Goal: Transaction & Acquisition: Download file/media

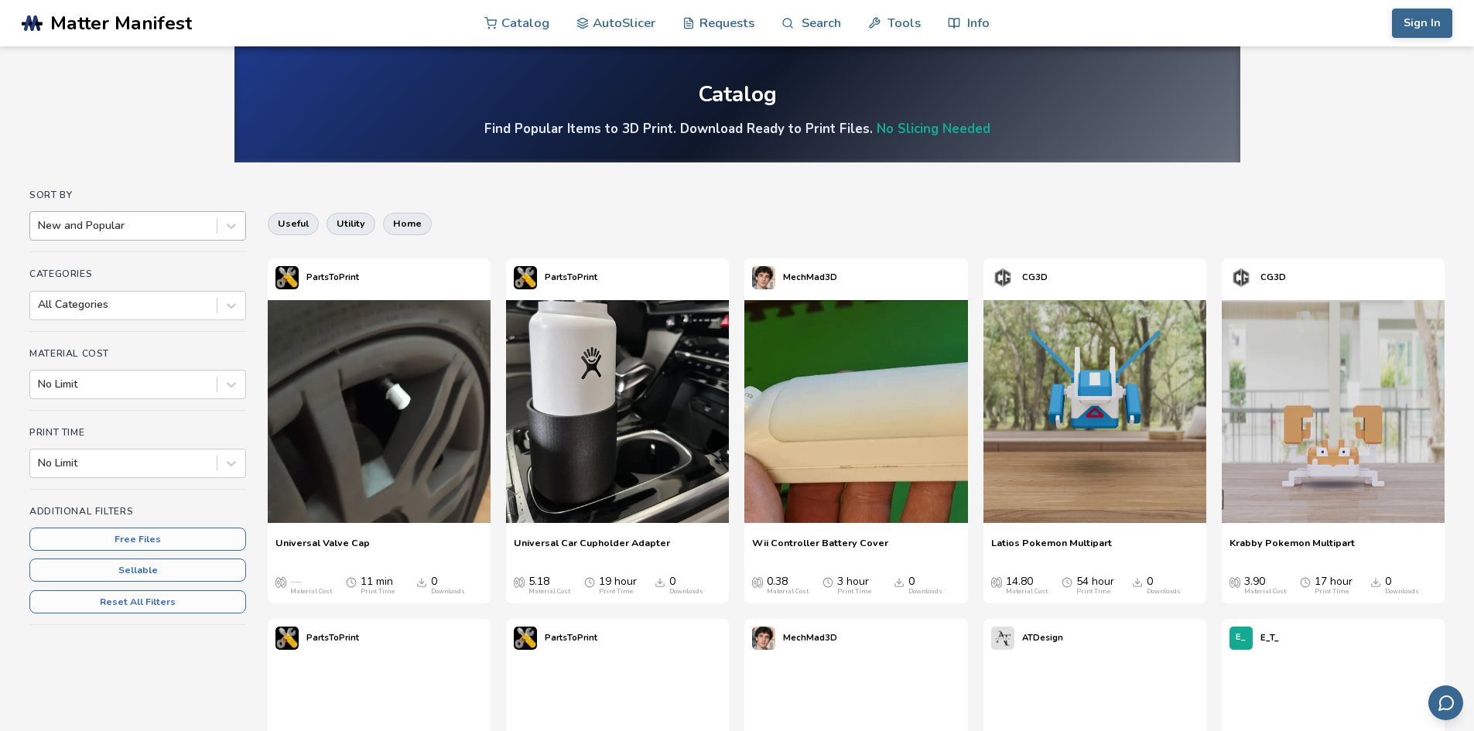
click at [125, 234] on div "New and Popular" at bounding box center [123, 226] width 186 height 22
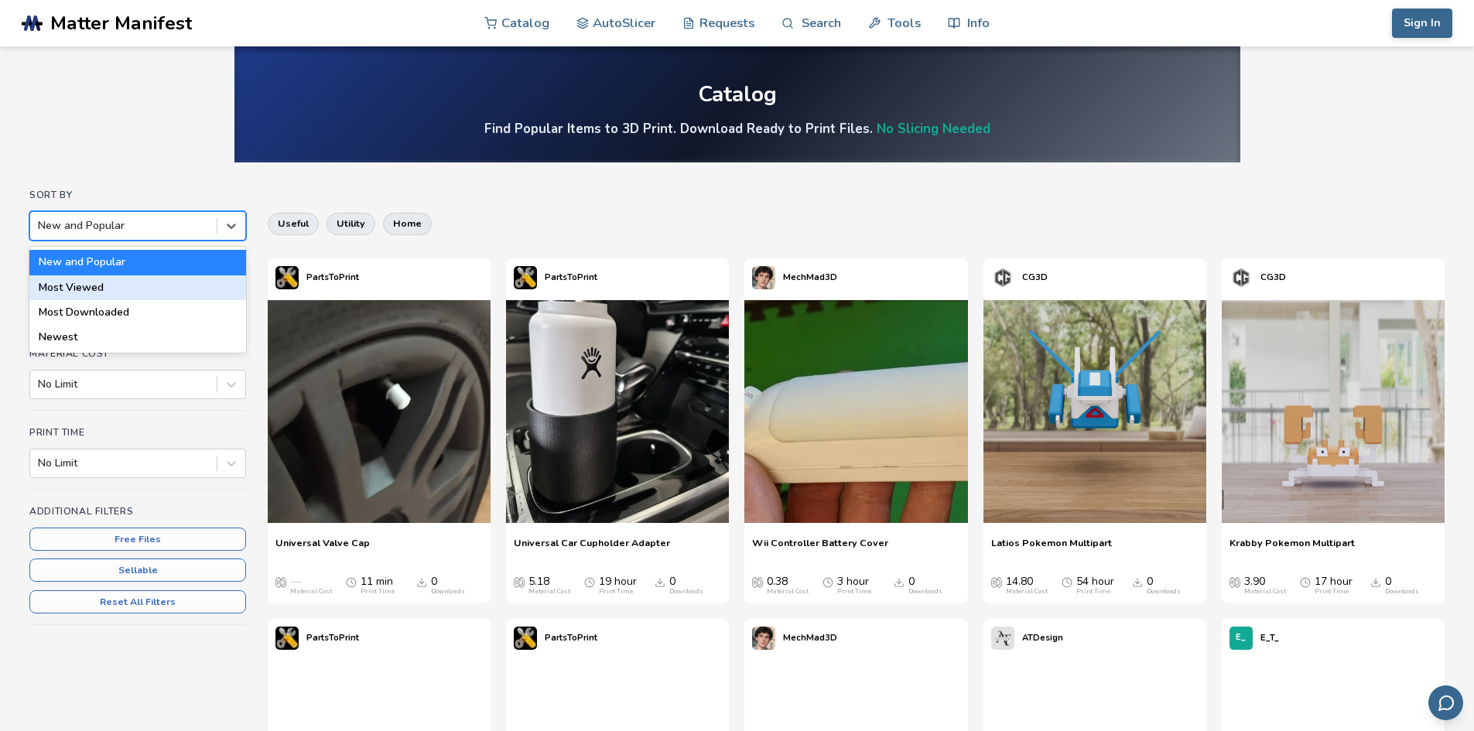
click at [111, 287] on div "Most Viewed" at bounding box center [137, 287] width 217 height 25
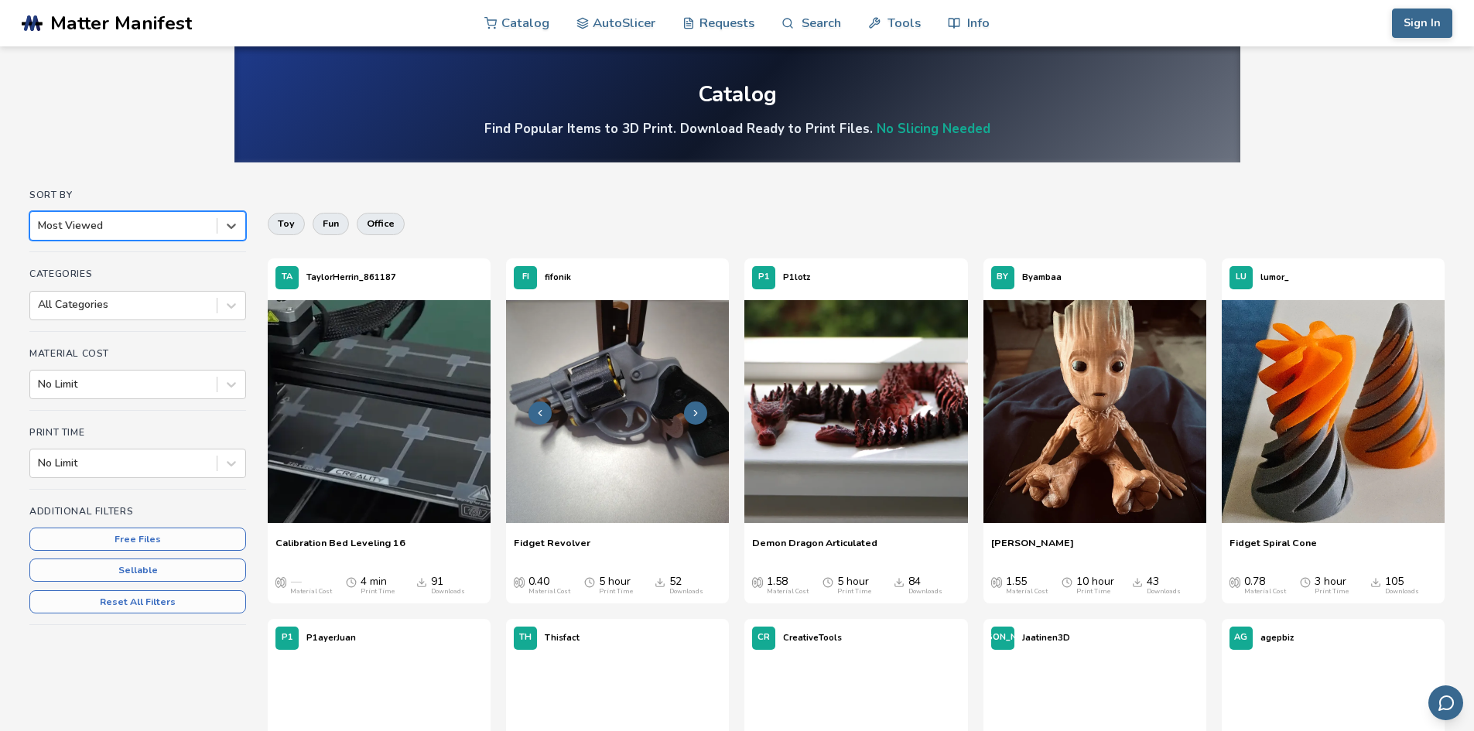
click at [596, 463] on img at bounding box center [617, 411] width 223 height 223
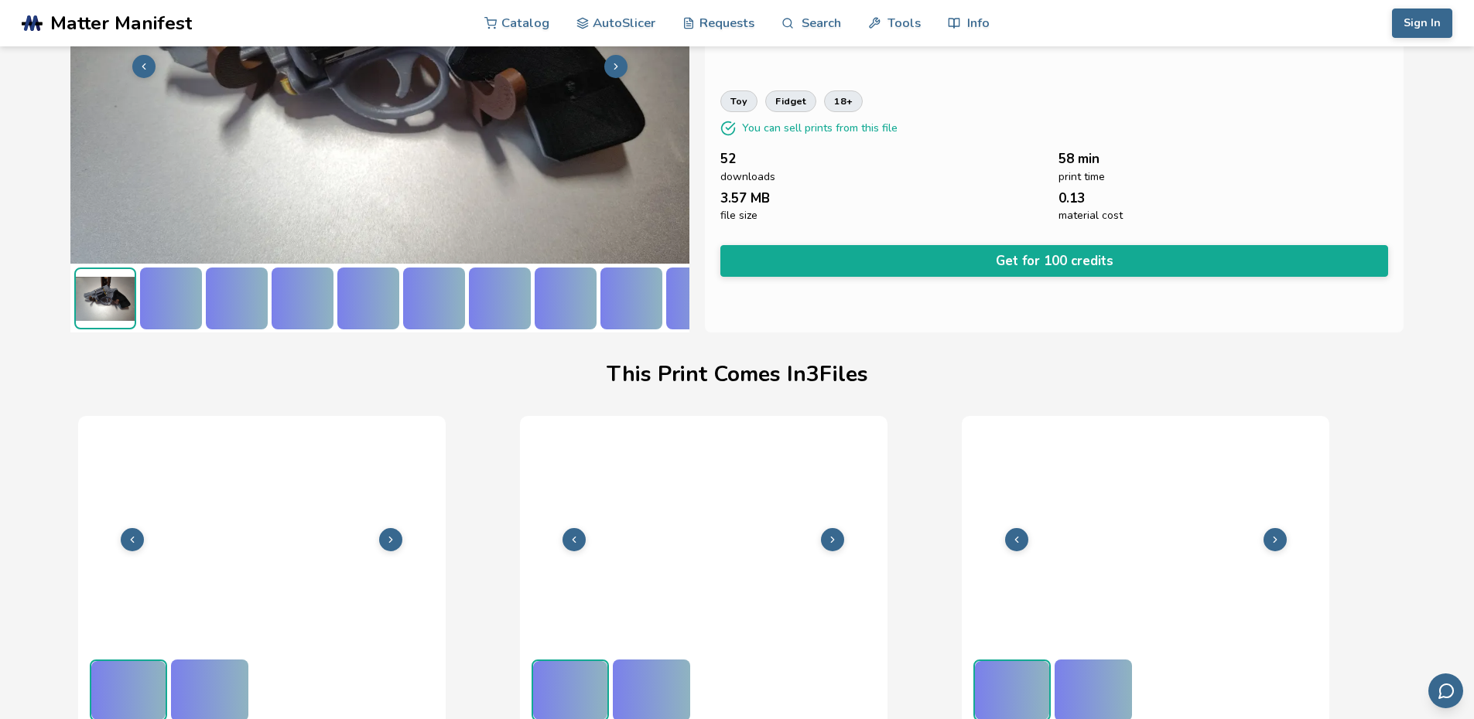
scroll to position [192, 6]
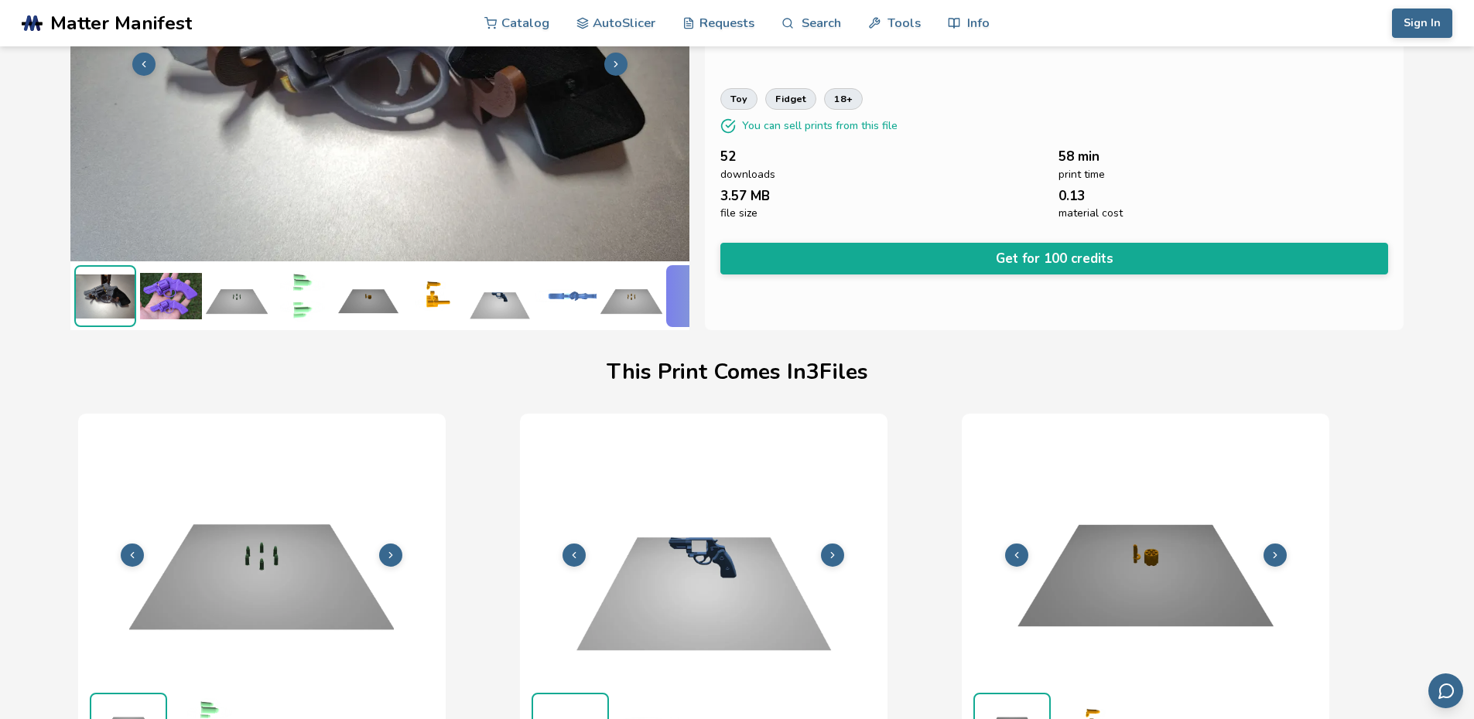
click at [213, 285] on img at bounding box center [237, 296] width 62 height 62
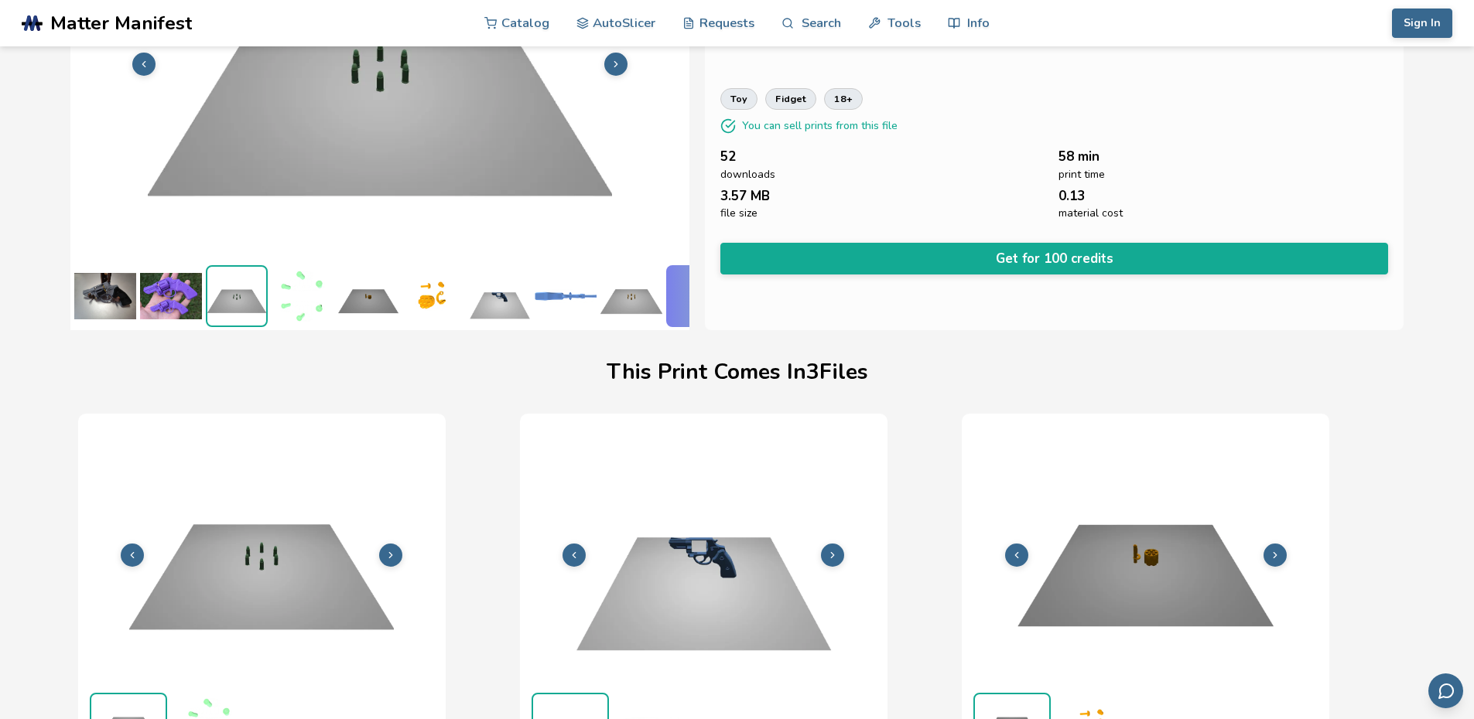
scroll to position [0, 0]
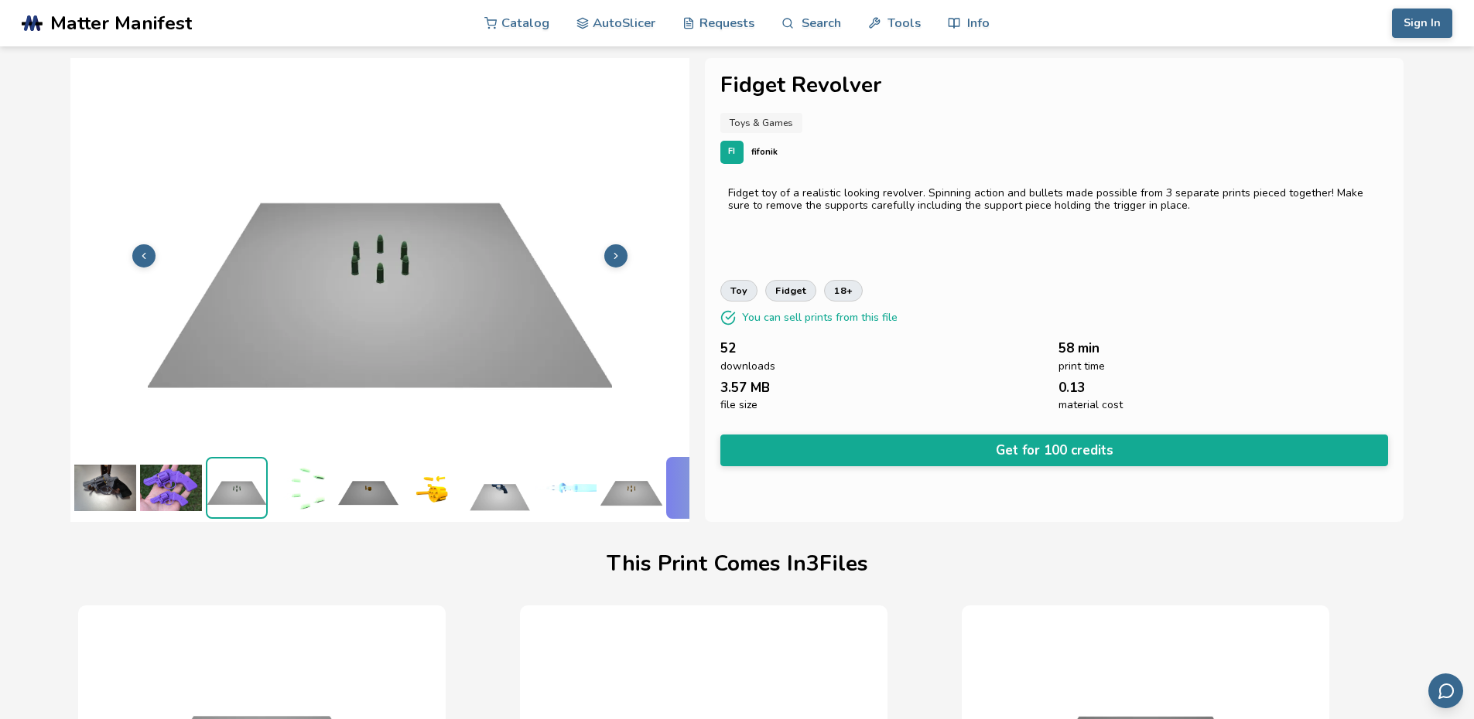
click at [177, 479] on img at bounding box center [171, 488] width 62 height 62
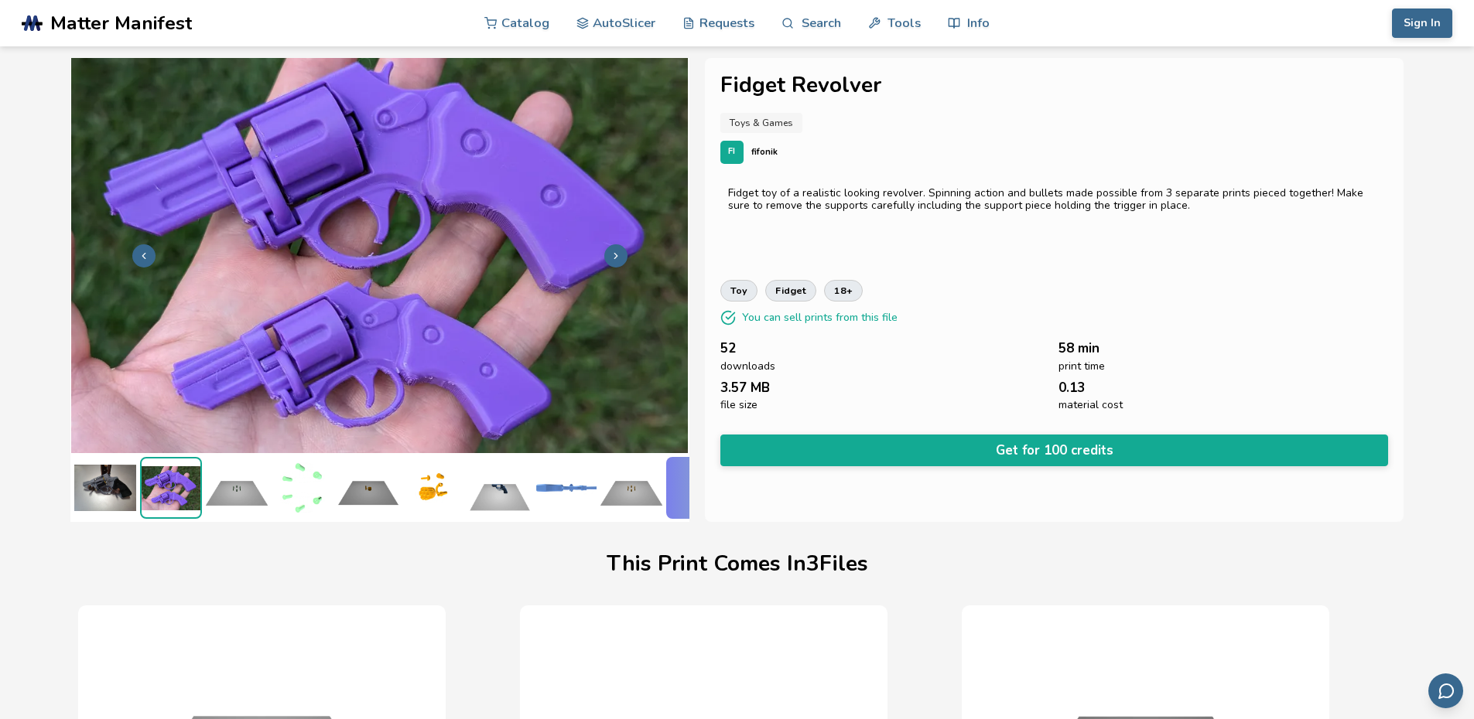
click at [124, 480] on img at bounding box center [105, 488] width 62 height 62
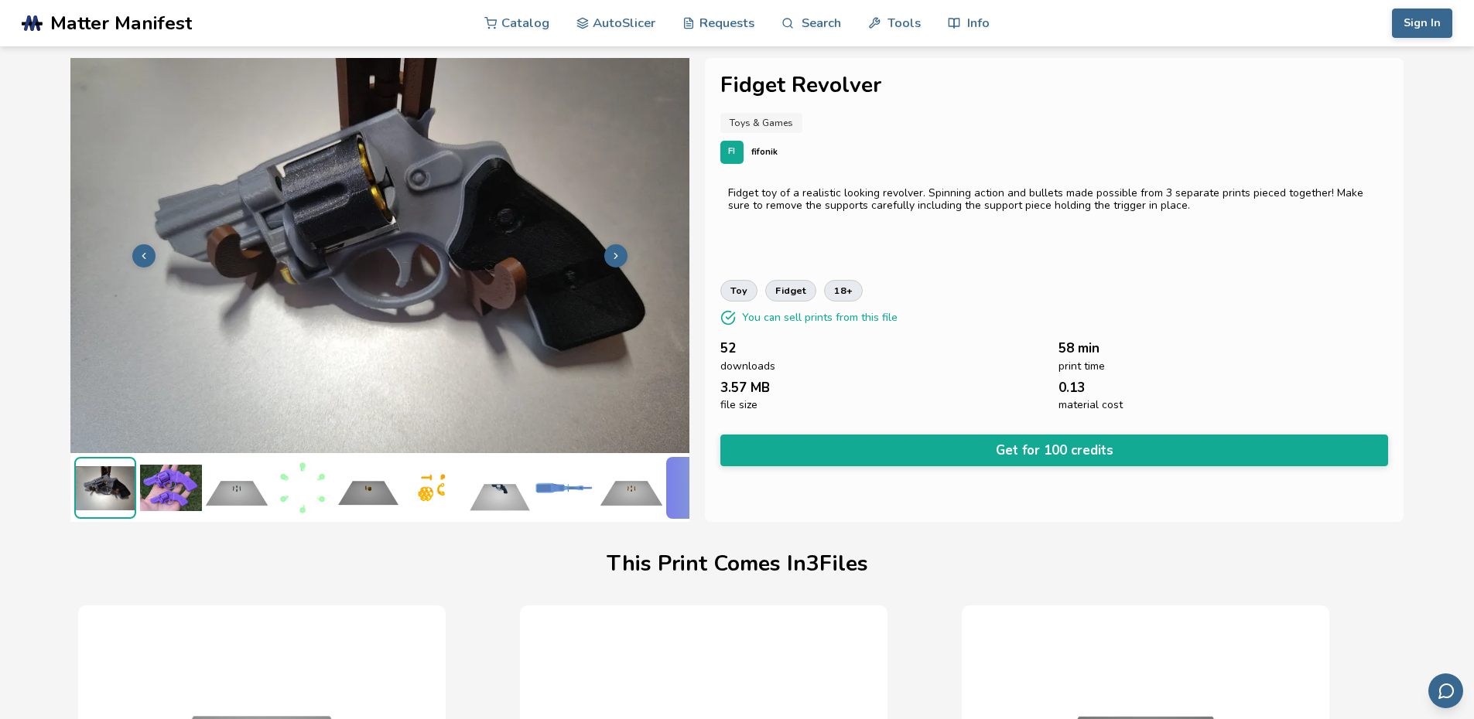
click at [300, 467] on img at bounding box center [303, 488] width 62 height 62
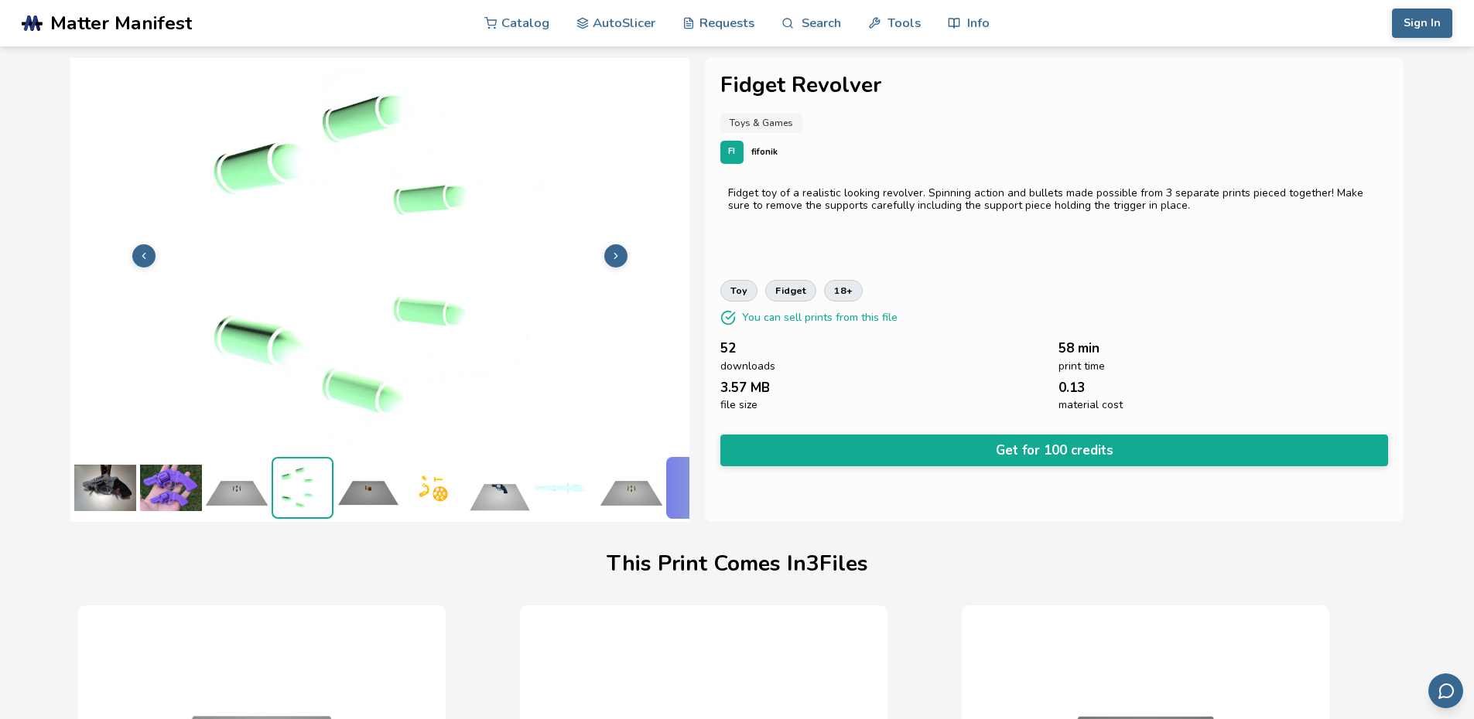
click at [385, 487] on img at bounding box center [368, 488] width 62 height 62
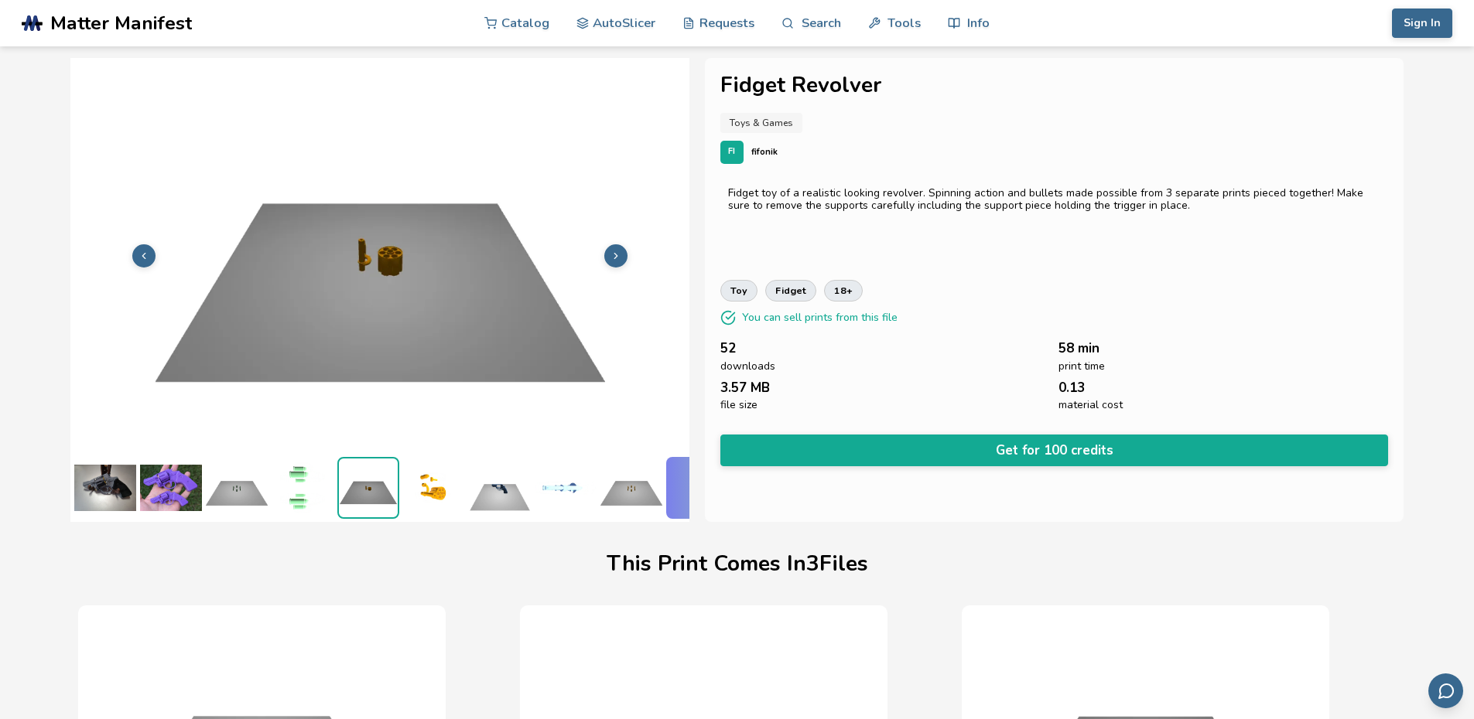
click at [535, 489] on img at bounding box center [566, 488] width 62 height 62
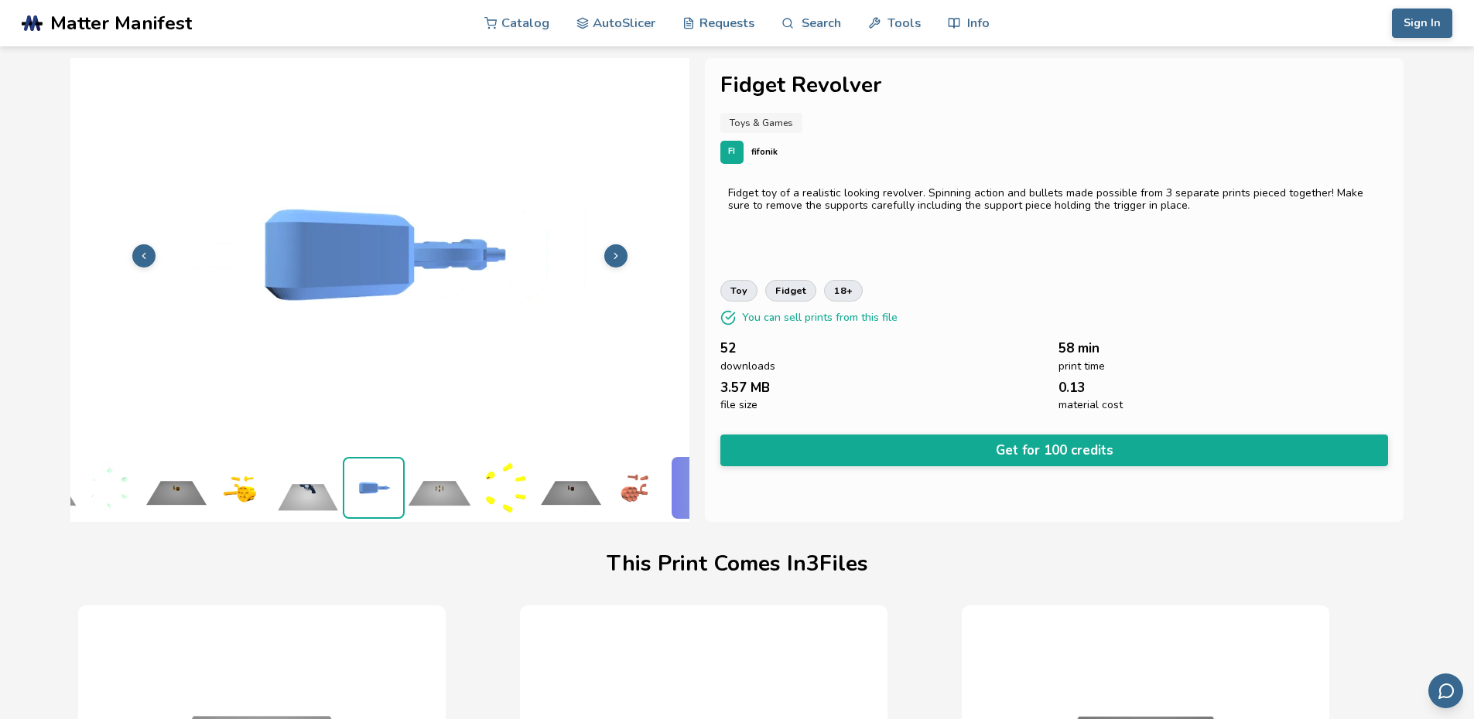
click at [415, 486] on img at bounding box center [439, 488] width 62 height 62
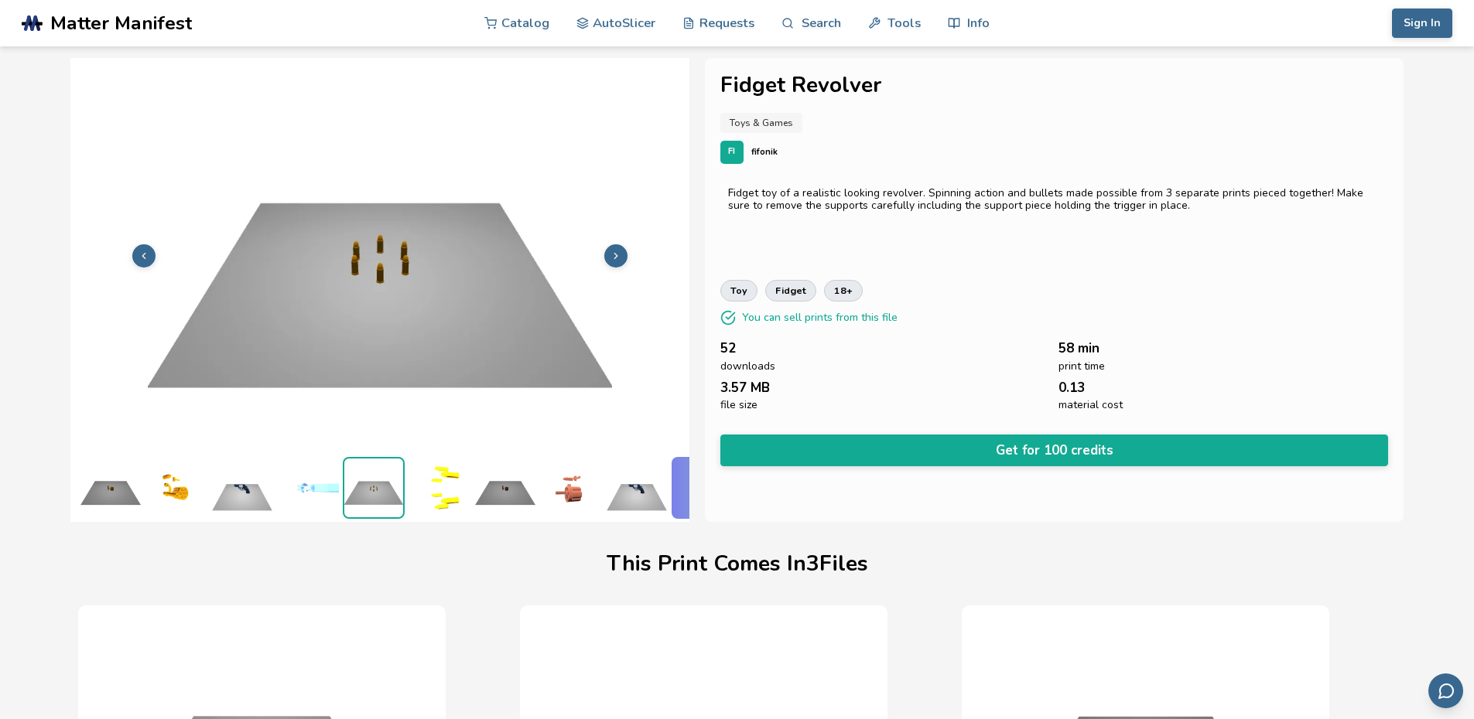
click at [511, 496] on img at bounding box center [505, 488] width 62 height 62
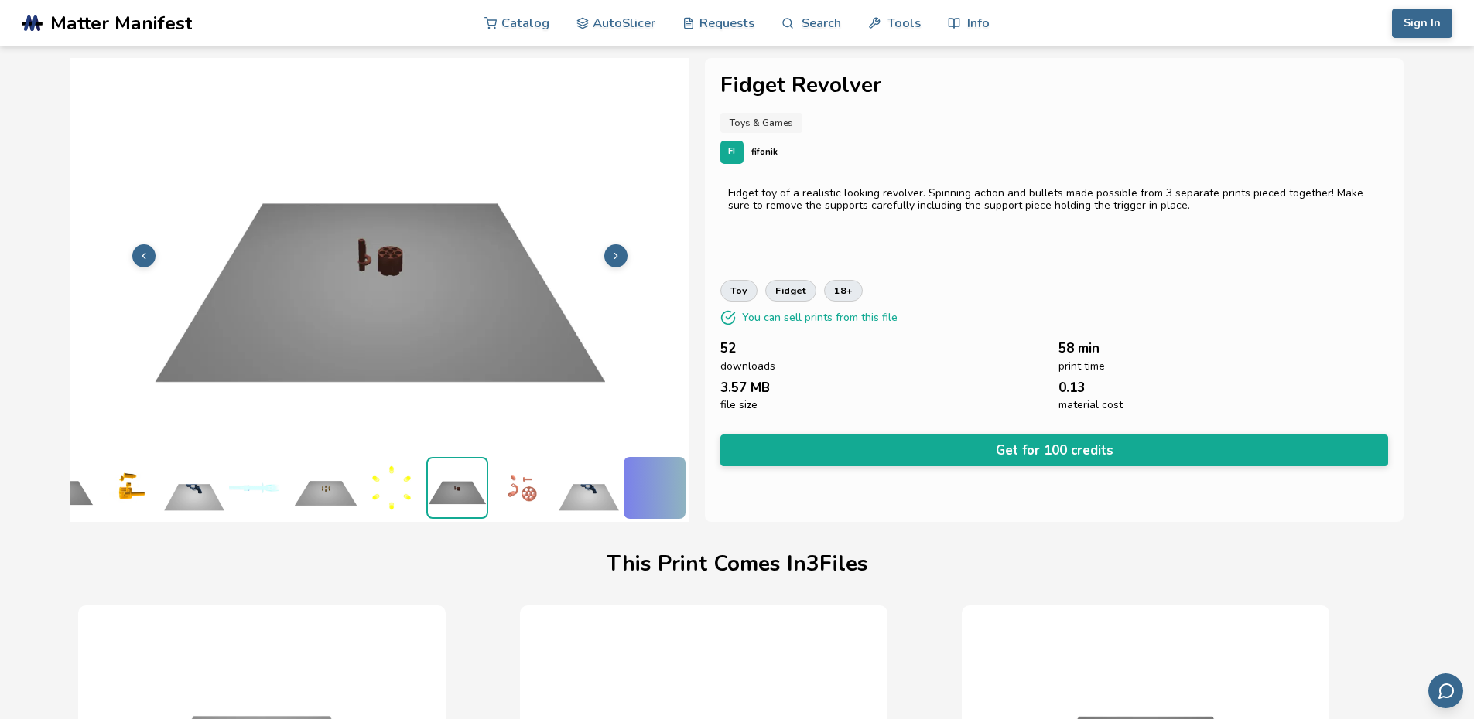
scroll to position [0, 317]
click at [526, 495] on img at bounding box center [523, 488] width 62 height 62
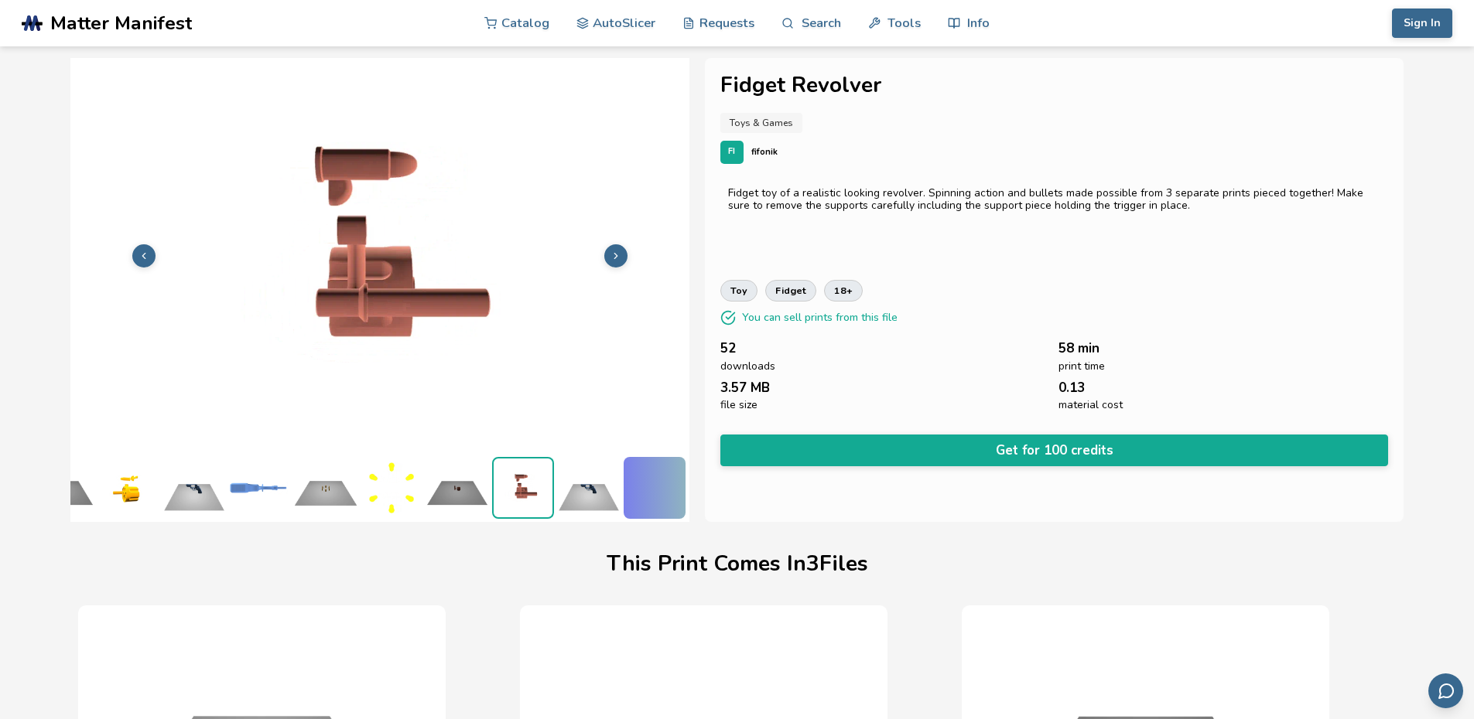
click at [568, 494] on img at bounding box center [589, 488] width 62 height 62
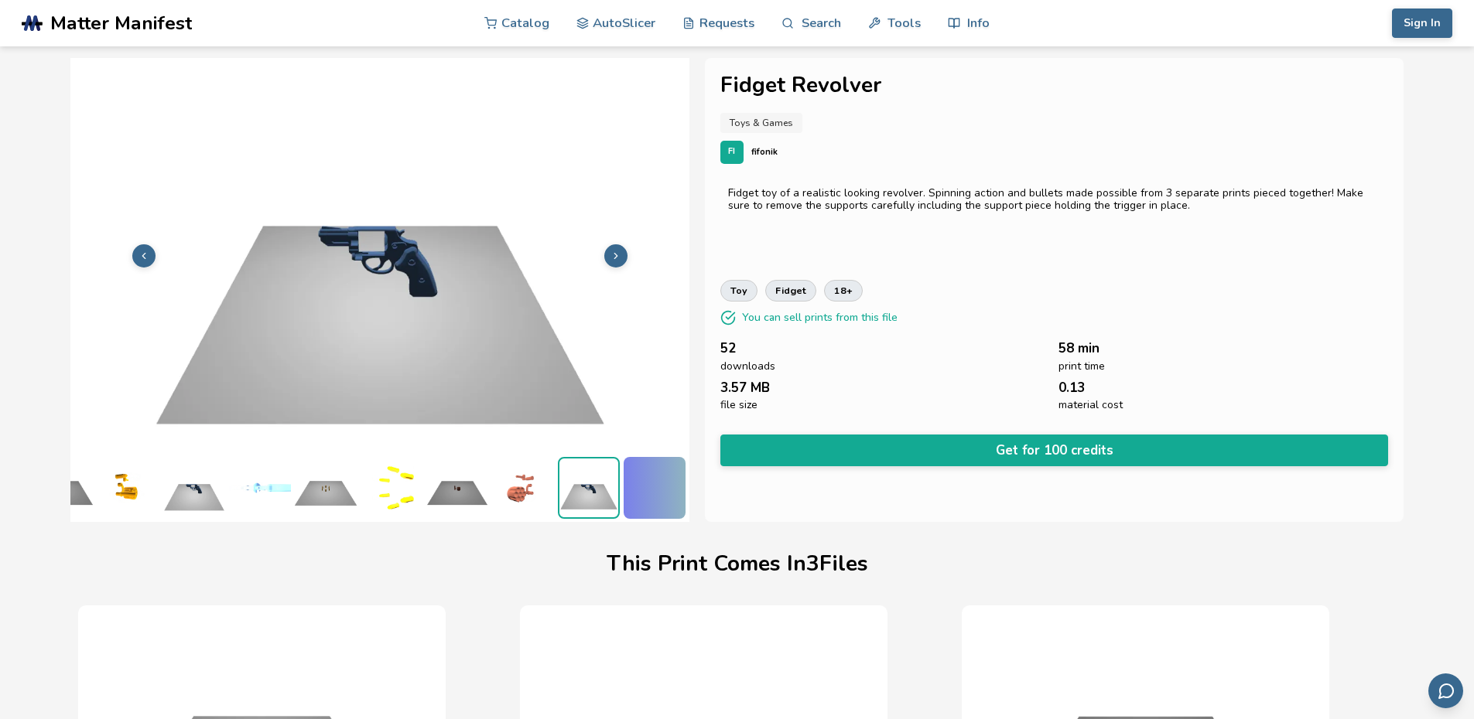
click at [633, 498] on div at bounding box center [655, 488] width 62 height 62
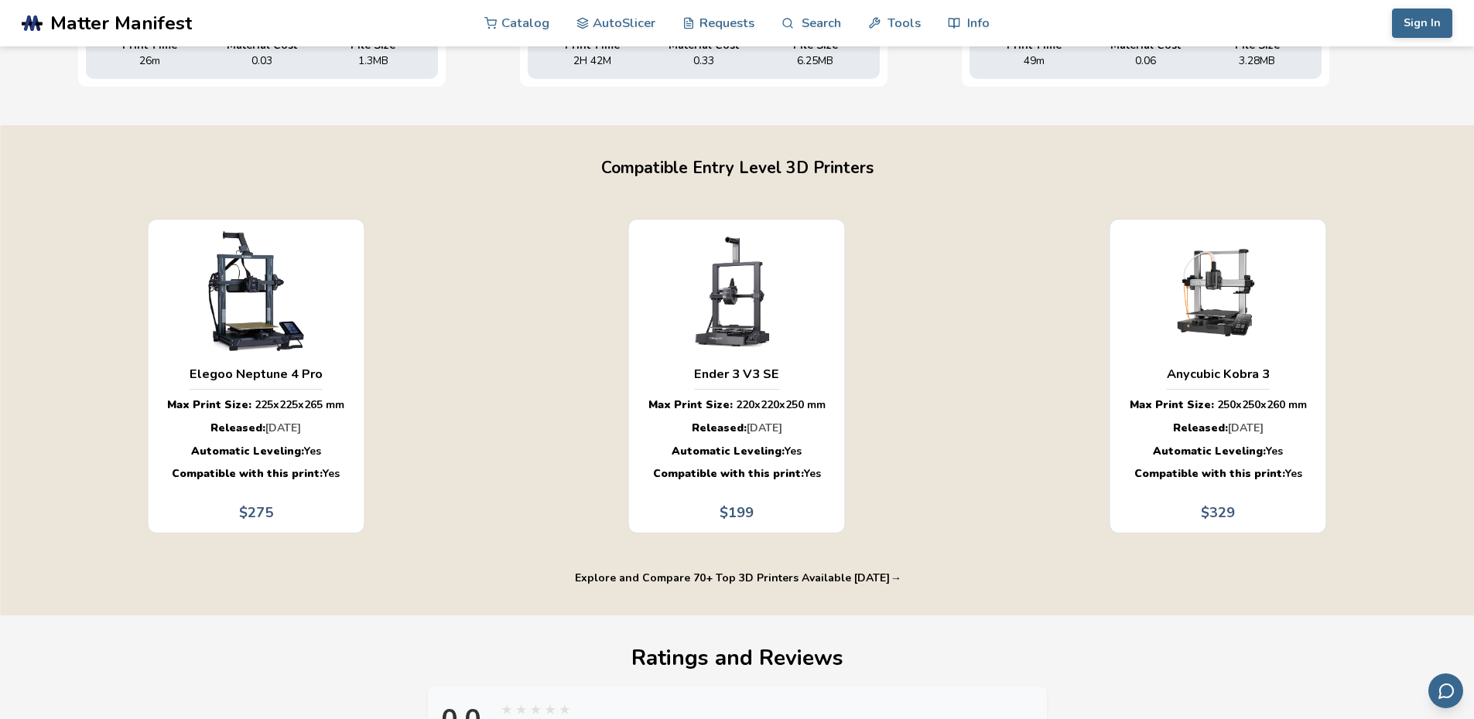
scroll to position [928, 0]
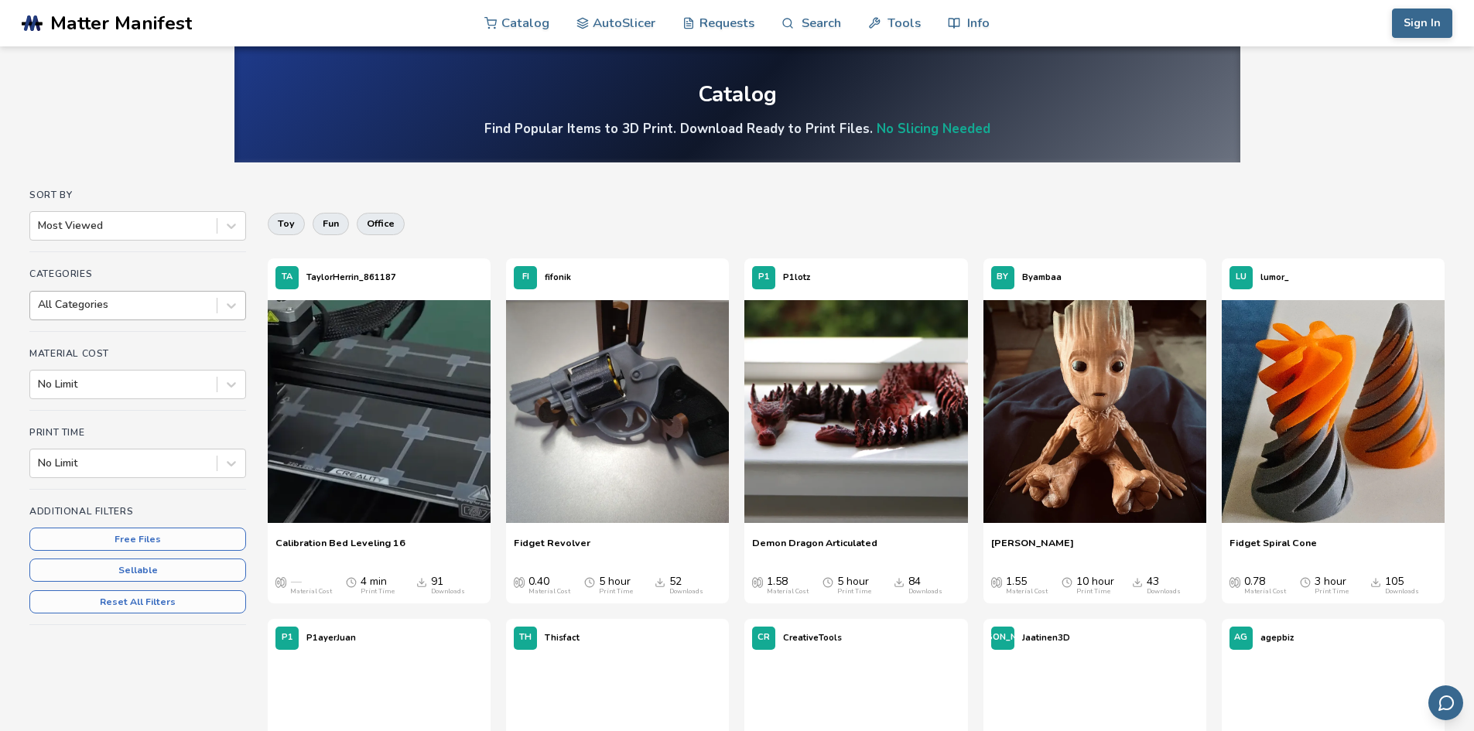
click at [70, 291] on div "All Categories" at bounding box center [137, 305] width 217 height 29
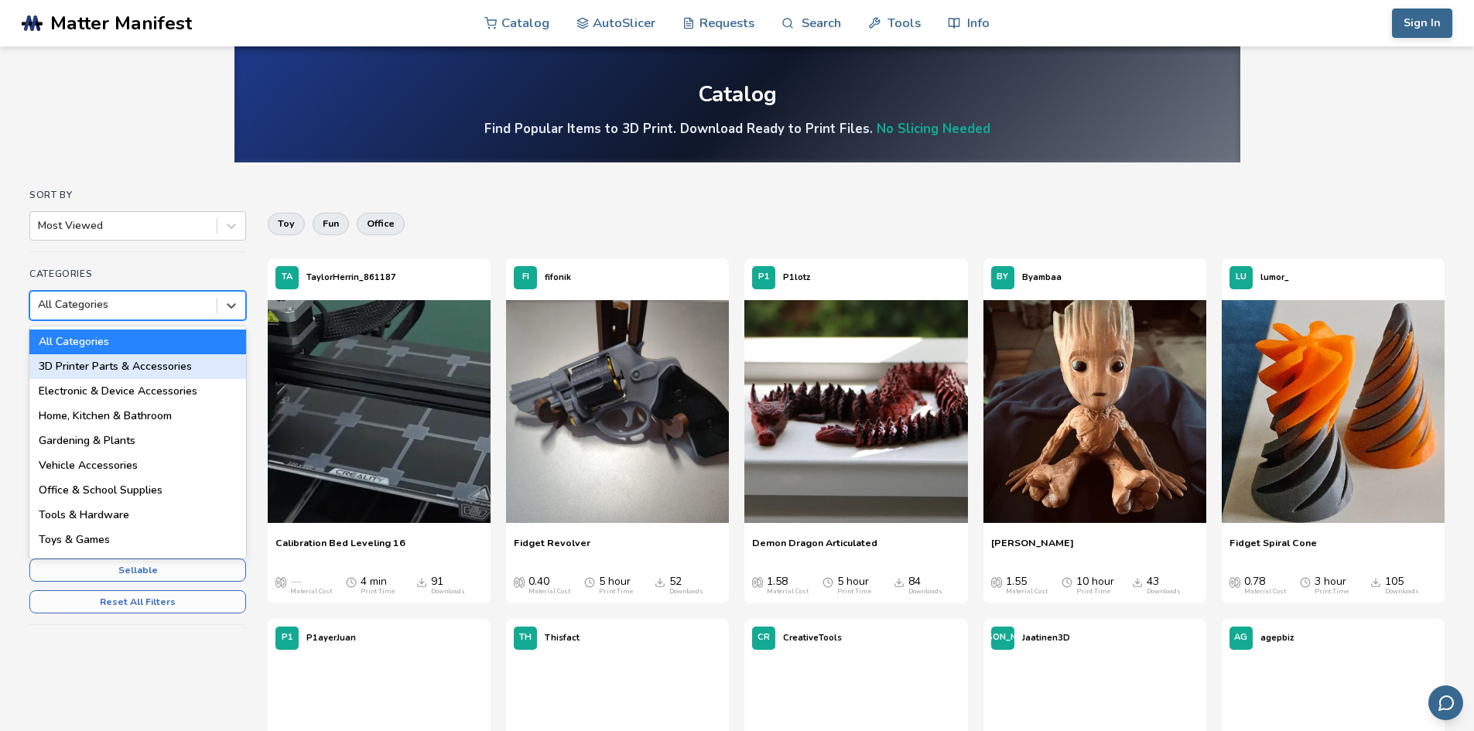
click at [114, 370] on div "3D Printer Parts & Accessories" at bounding box center [137, 366] width 217 height 25
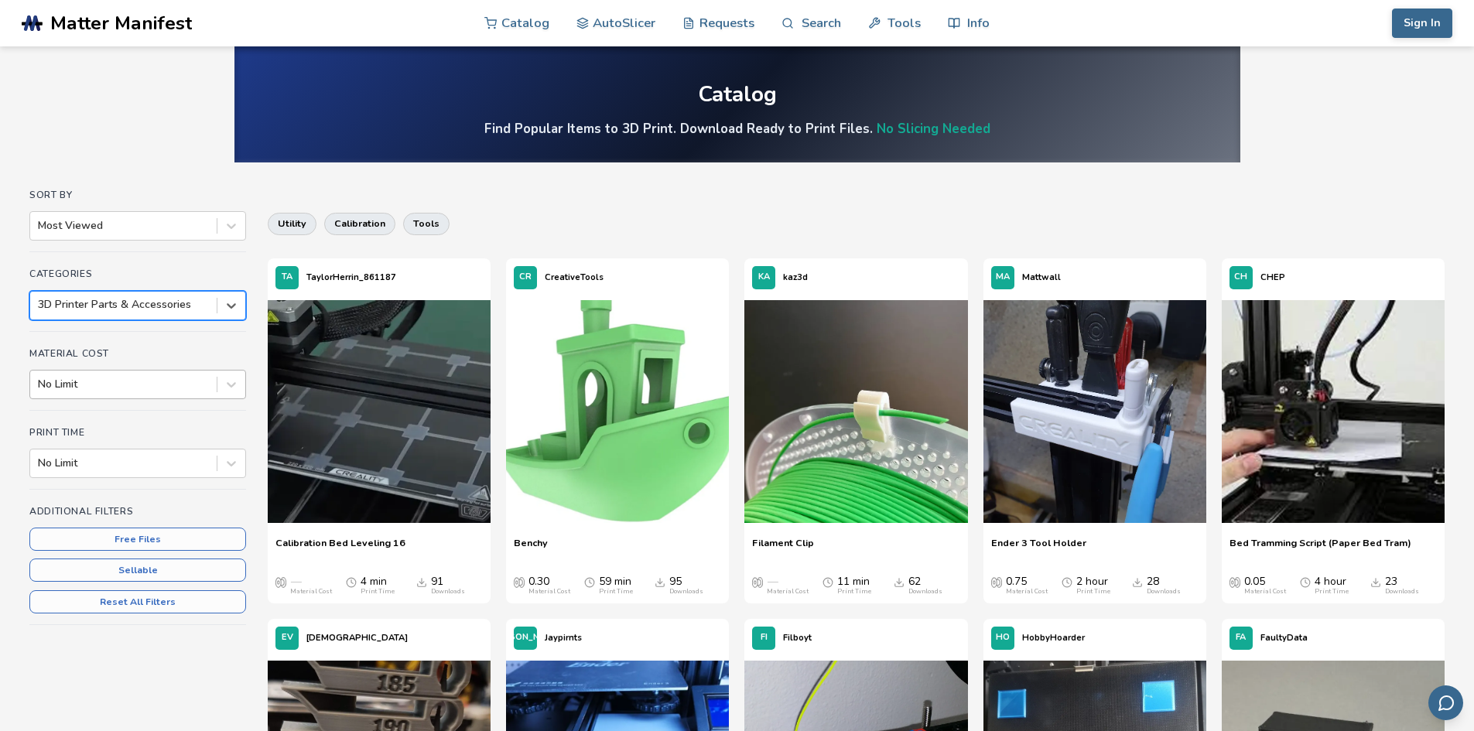
click at [97, 396] on div "No Limit" at bounding box center [137, 384] width 217 height 29
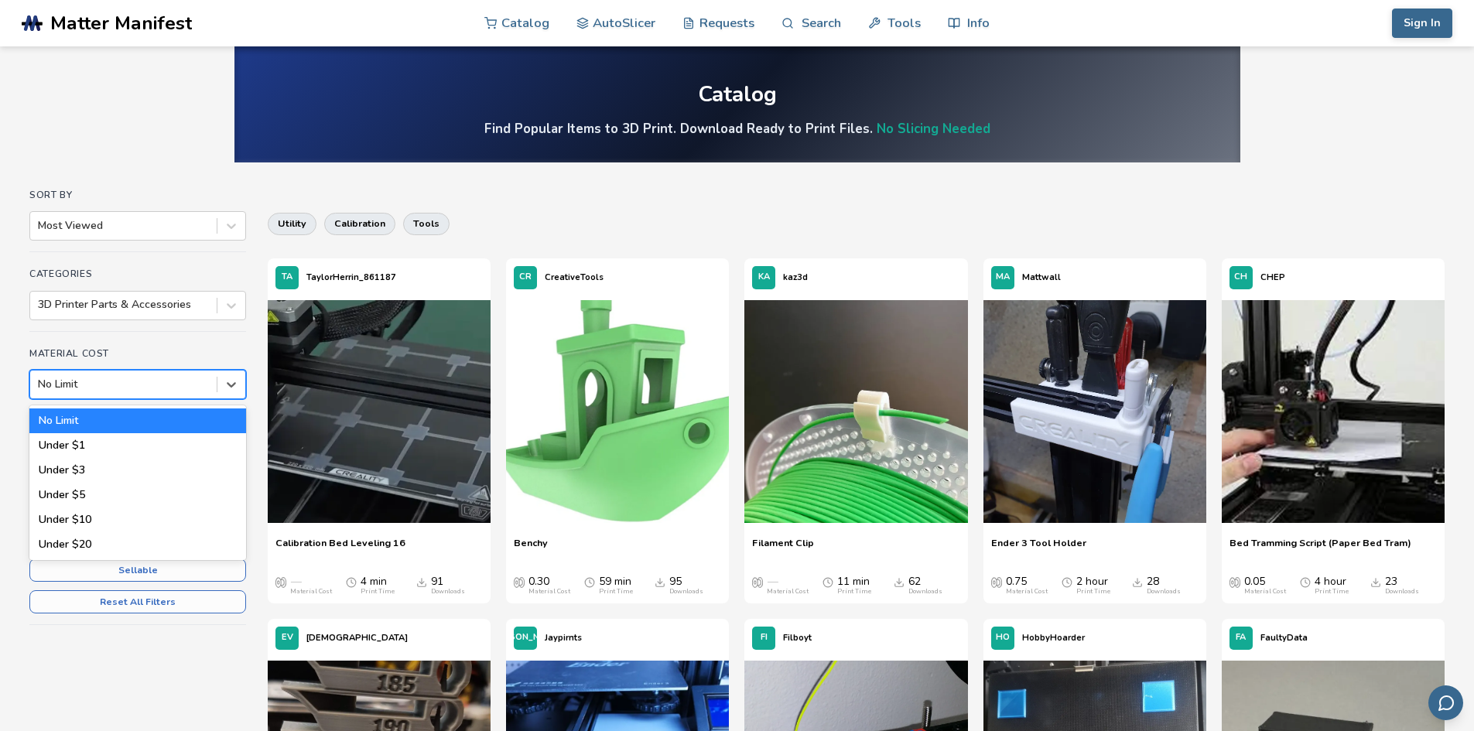
click at [99, 389] on div at bounding box center [123, 384] width 171 height 15
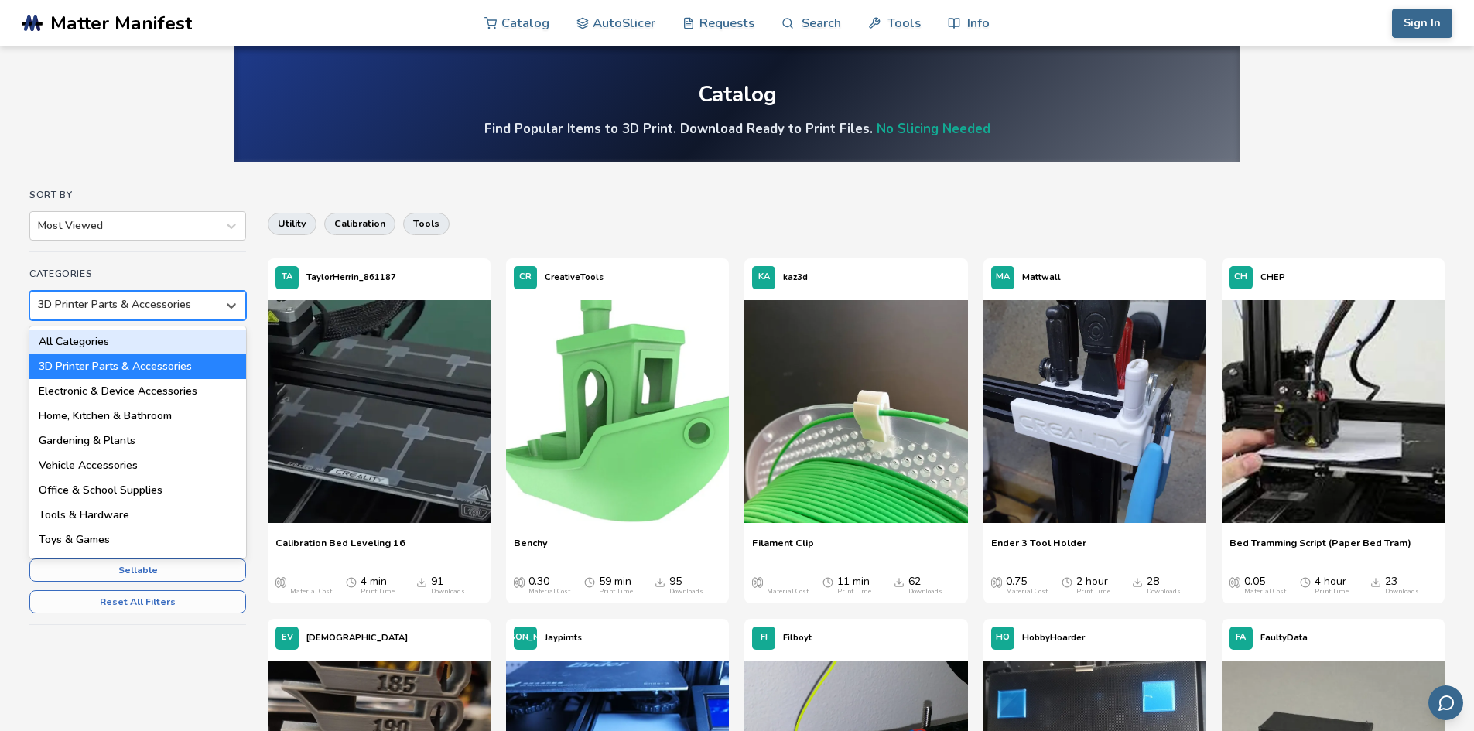
click at [152, 301] on div at bounding box center [123, 304] width 171 height 15
click at [130, 387] on div "Electronic & Device Accessories" at bounding box center [137, 391] width 217 height 25
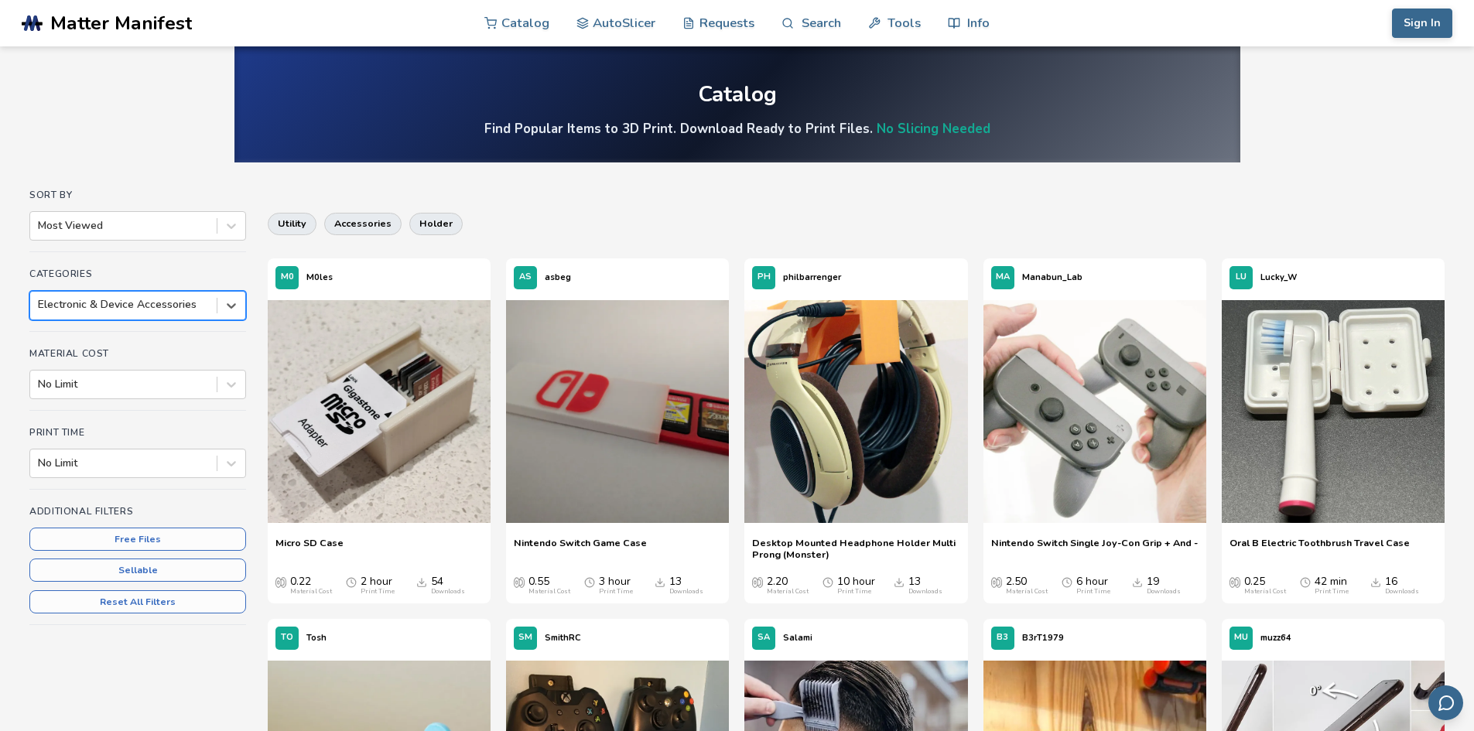
click at [171, 314] on div "Electronic & Device Accessories" at bounding box center [123, 305] width 186 height 22
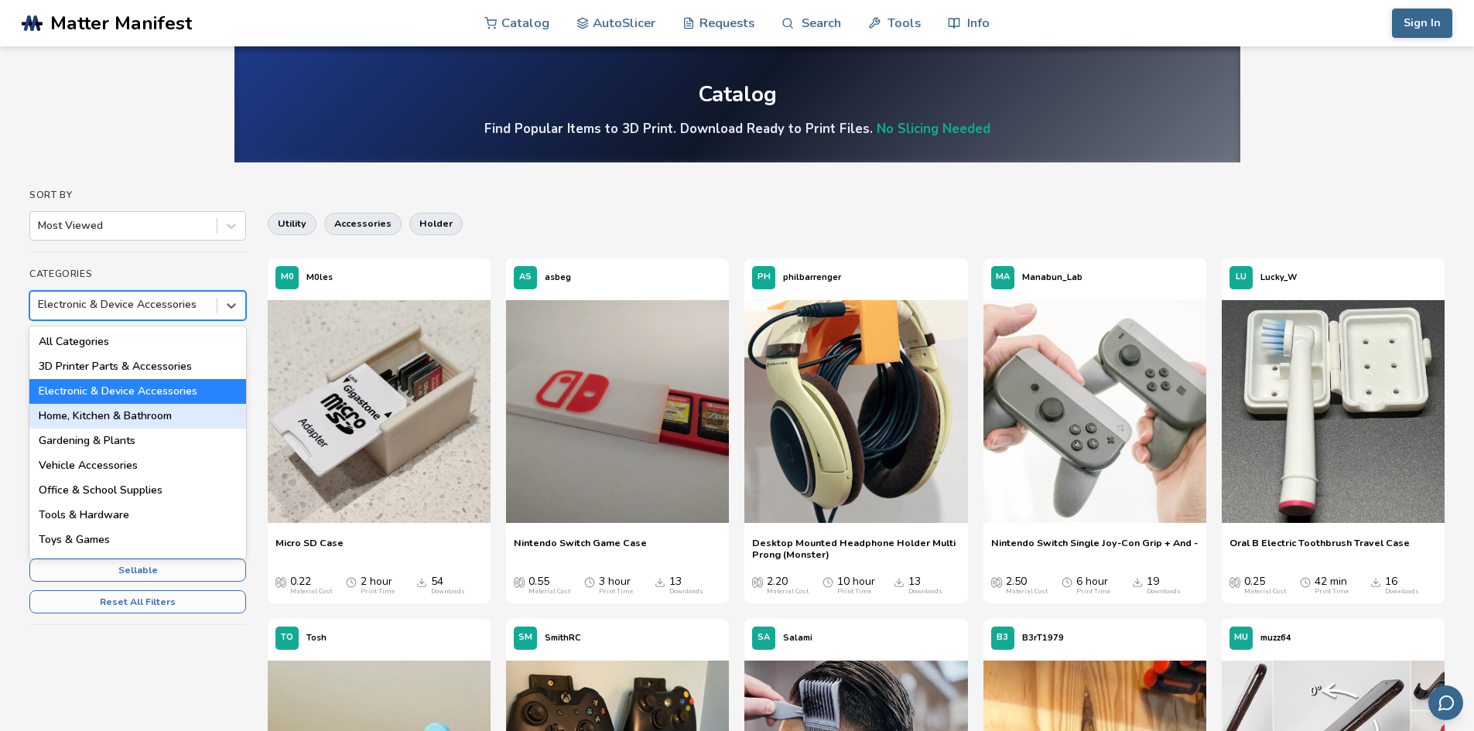
click at [68, 419] on div "Home, Kitchen & Bathroom" at bounding box center [137, 416] width 217 height 25
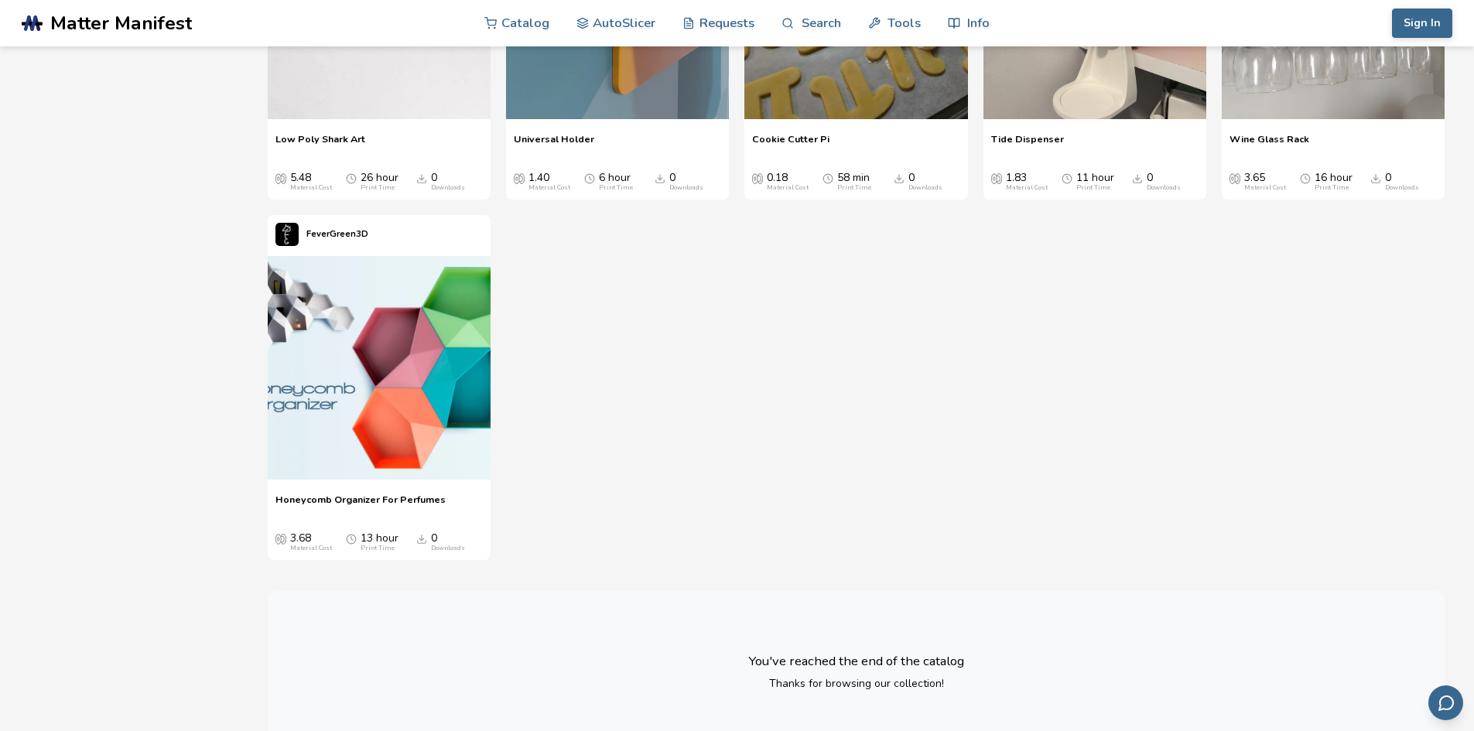
scroll to position [4526, 0]
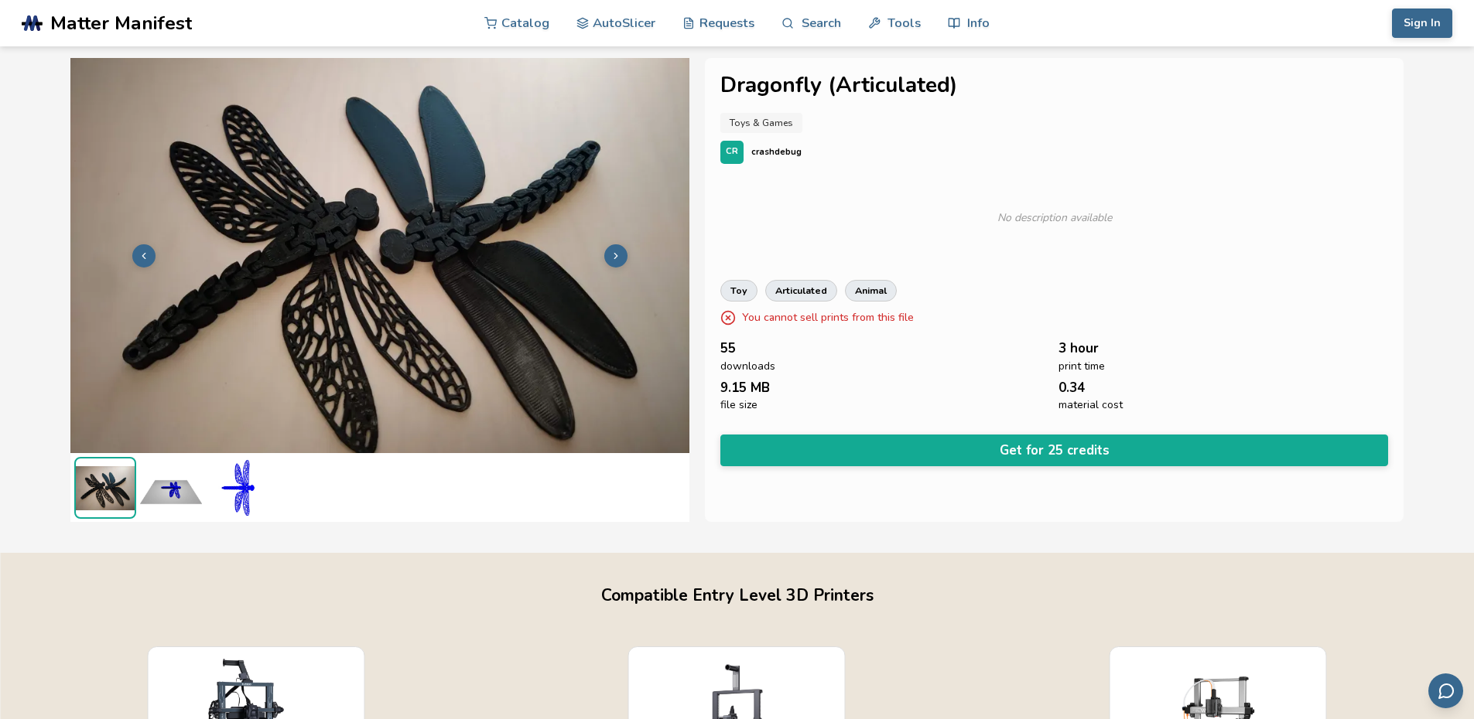
click at [621, 253] on button at bounding box center [615, 255] width 23 height 23
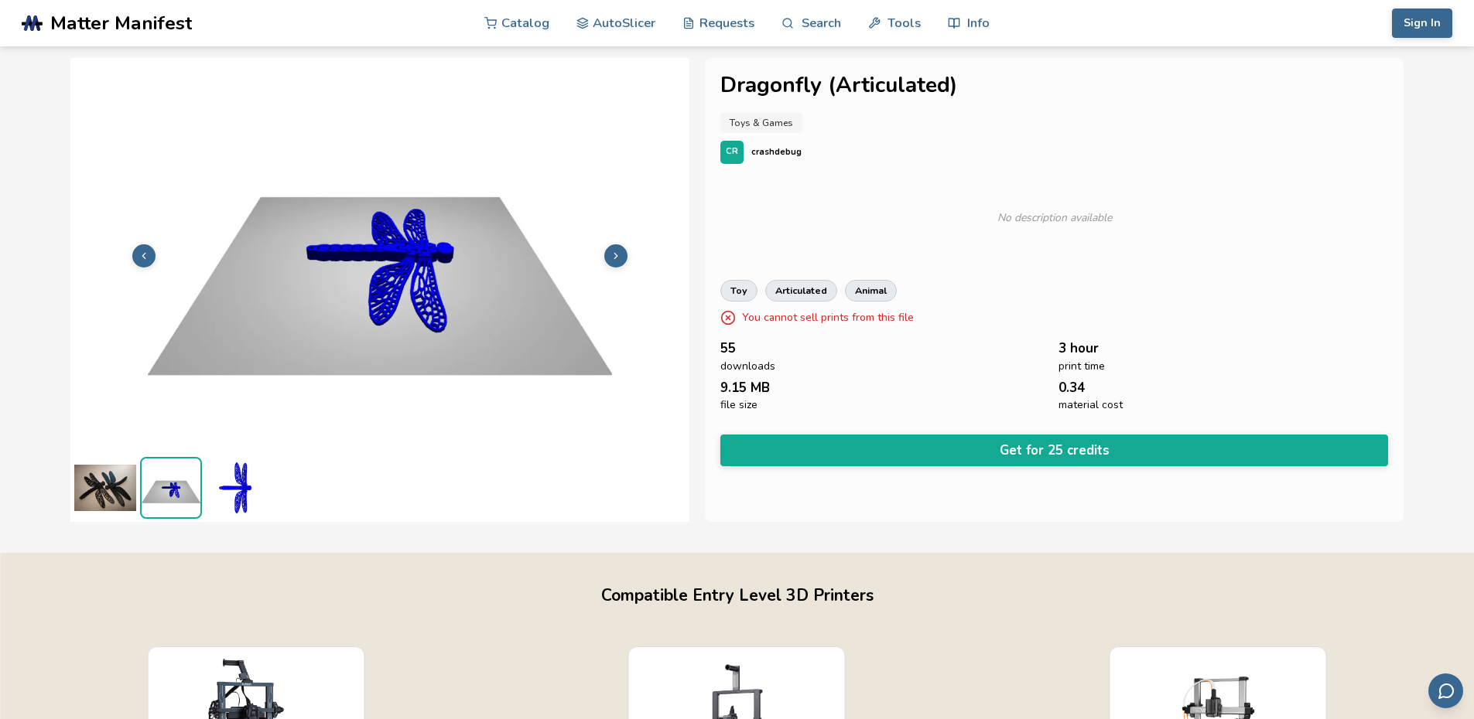
click at [621, 253] on button at bounding box center [615, 255] width 23 height 23
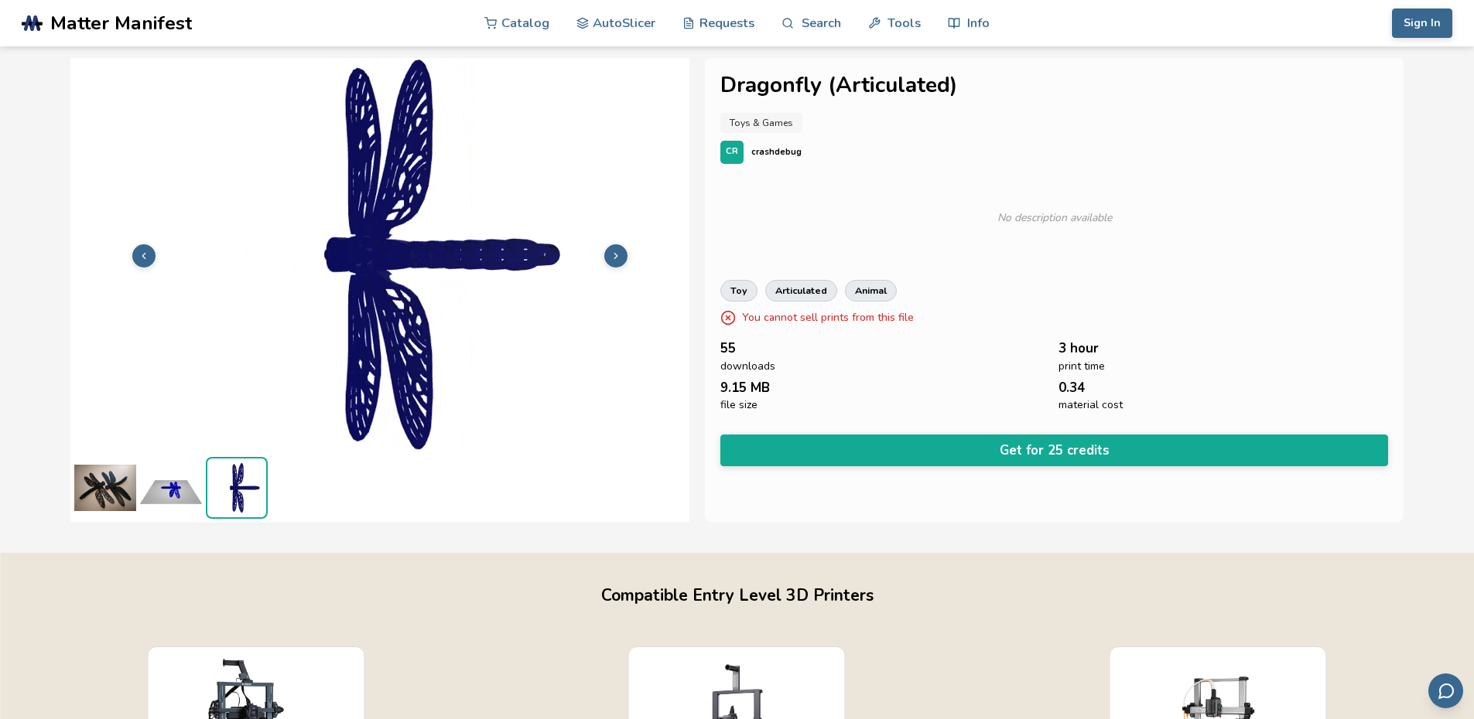
click at [621, 253] on button at bounding box center [615, 255] width 23 height 23
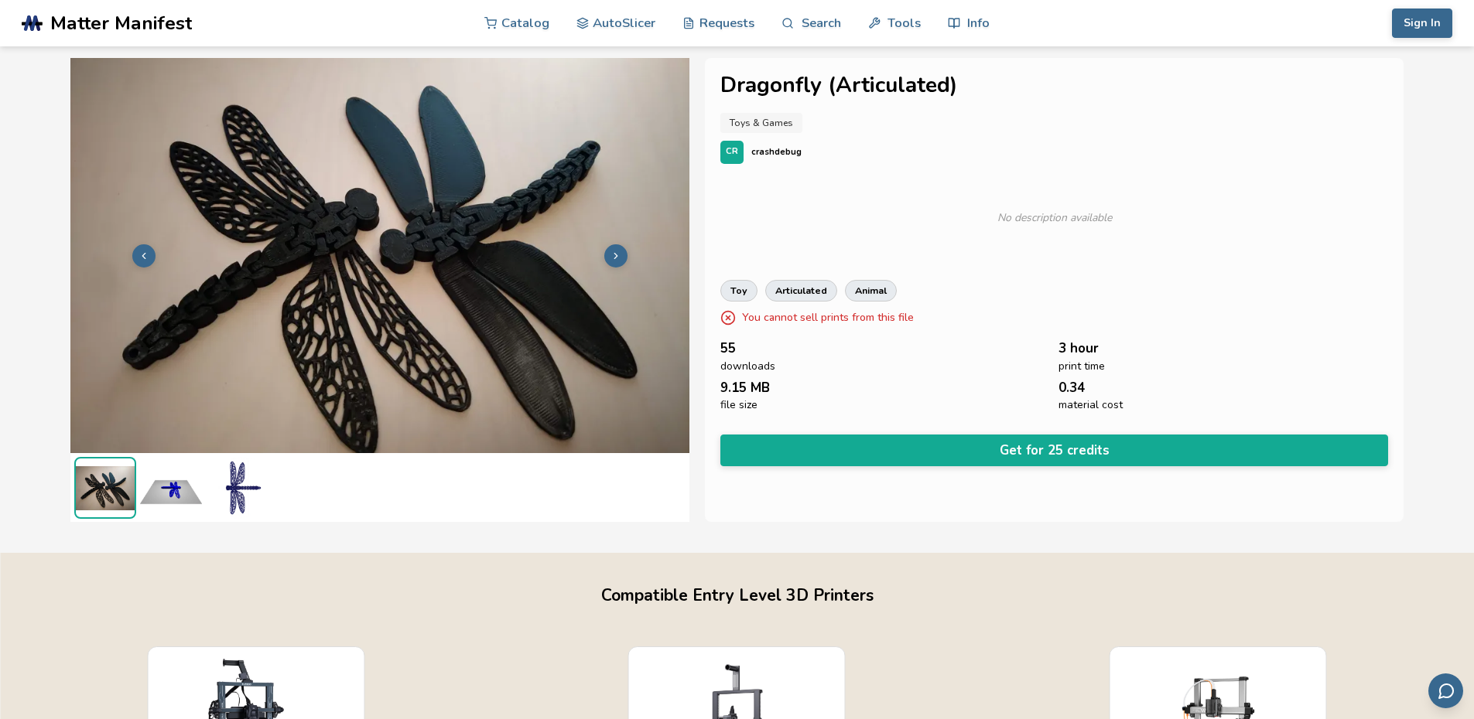
click at [621, 253] on button at bounding box center [615, 255] width 23 height 23
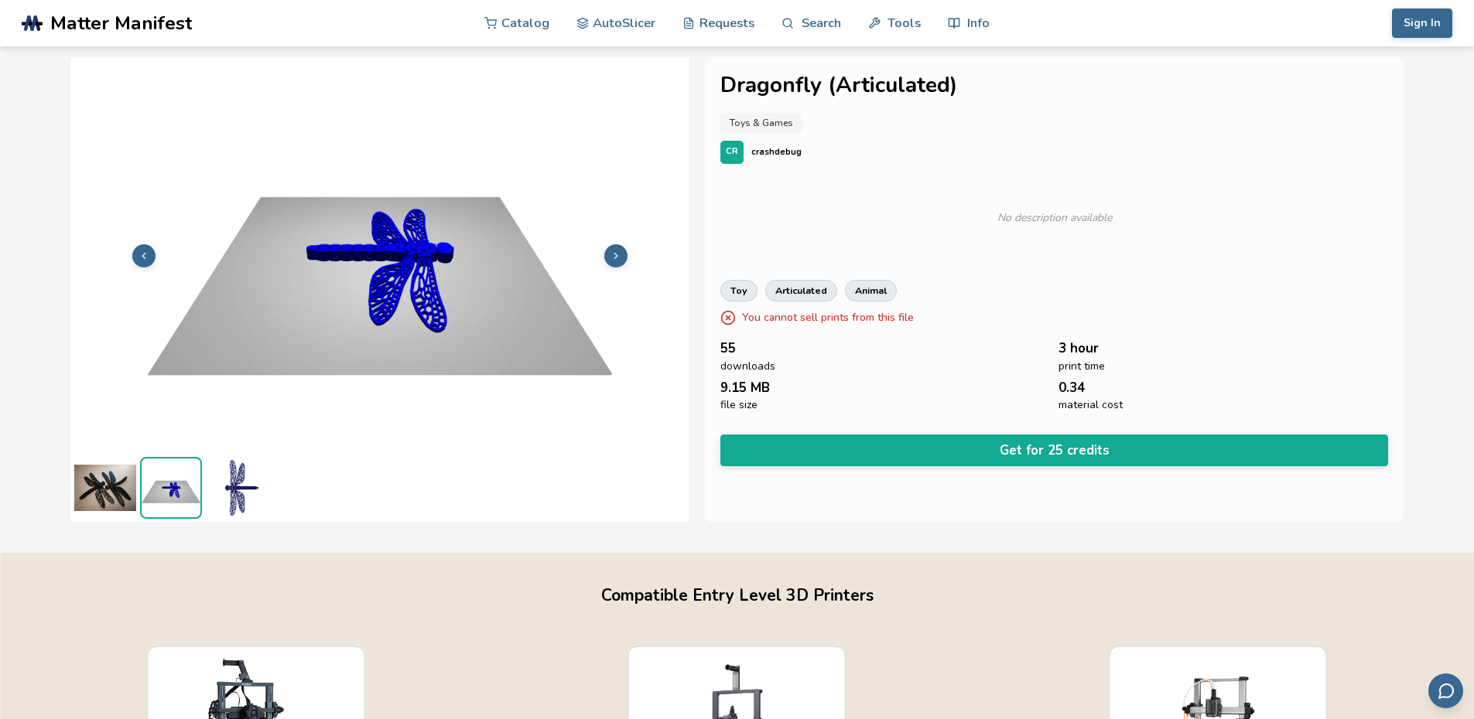
click at [621, 253] on button at bounding box center [615, 255] width 23 height 23
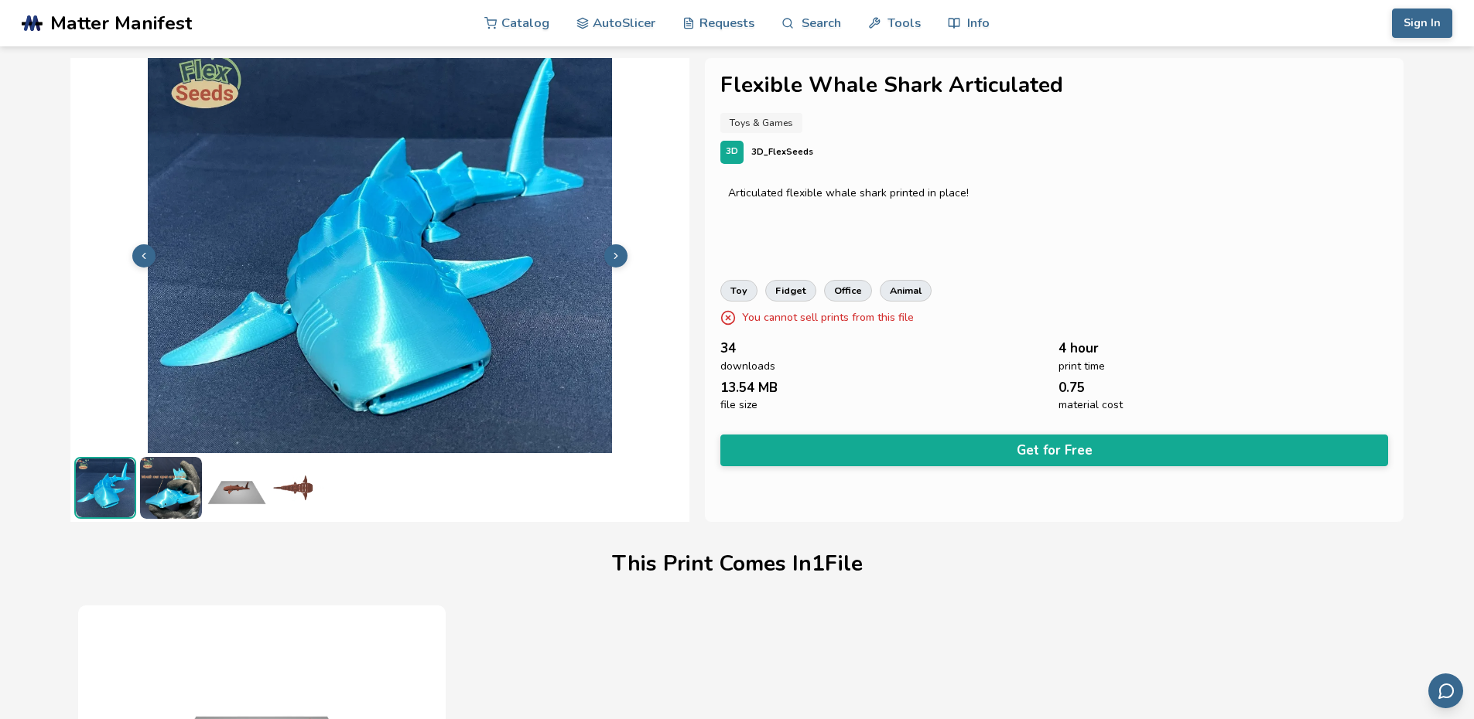
click at [162, 495] on img at bounding box center [171, 488] width 62 height 62
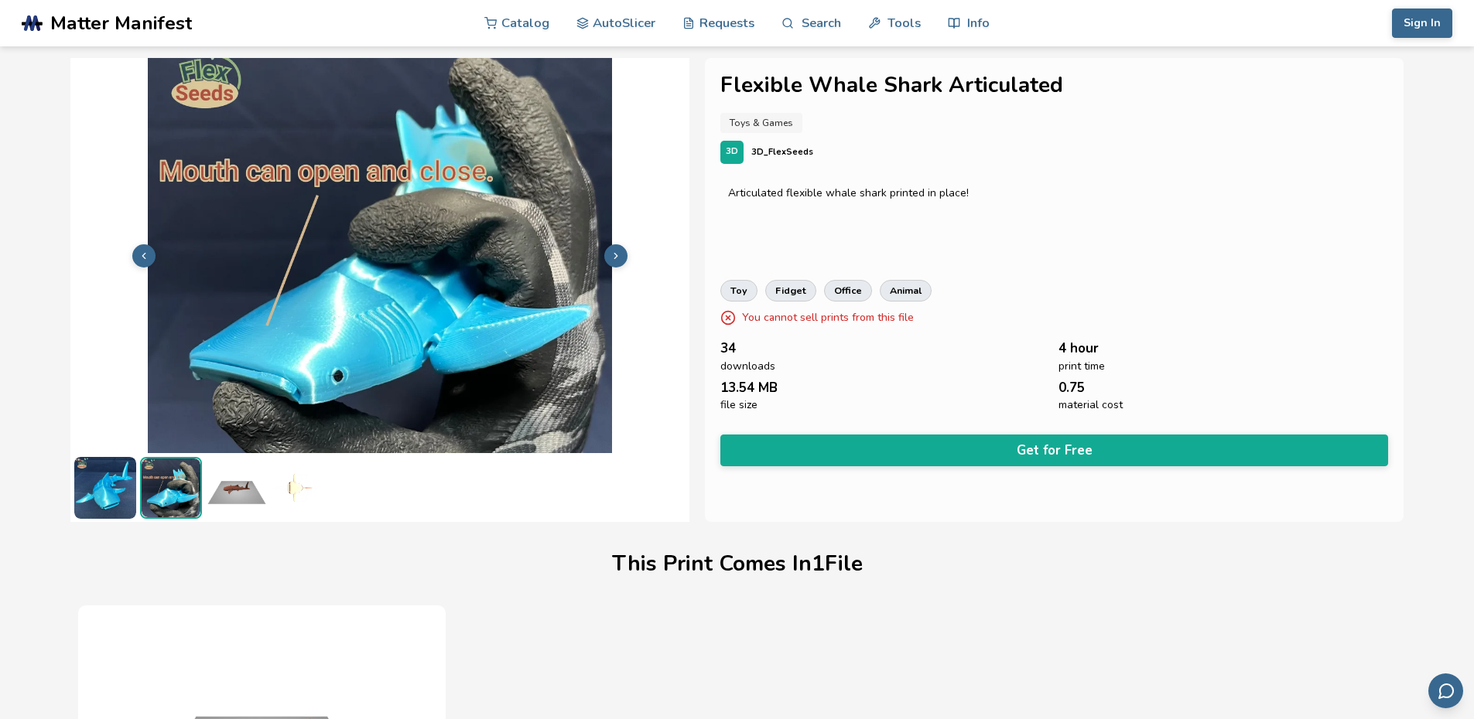
click at [250, 493] on img at bounding box center [237, 488] width 62 height 62
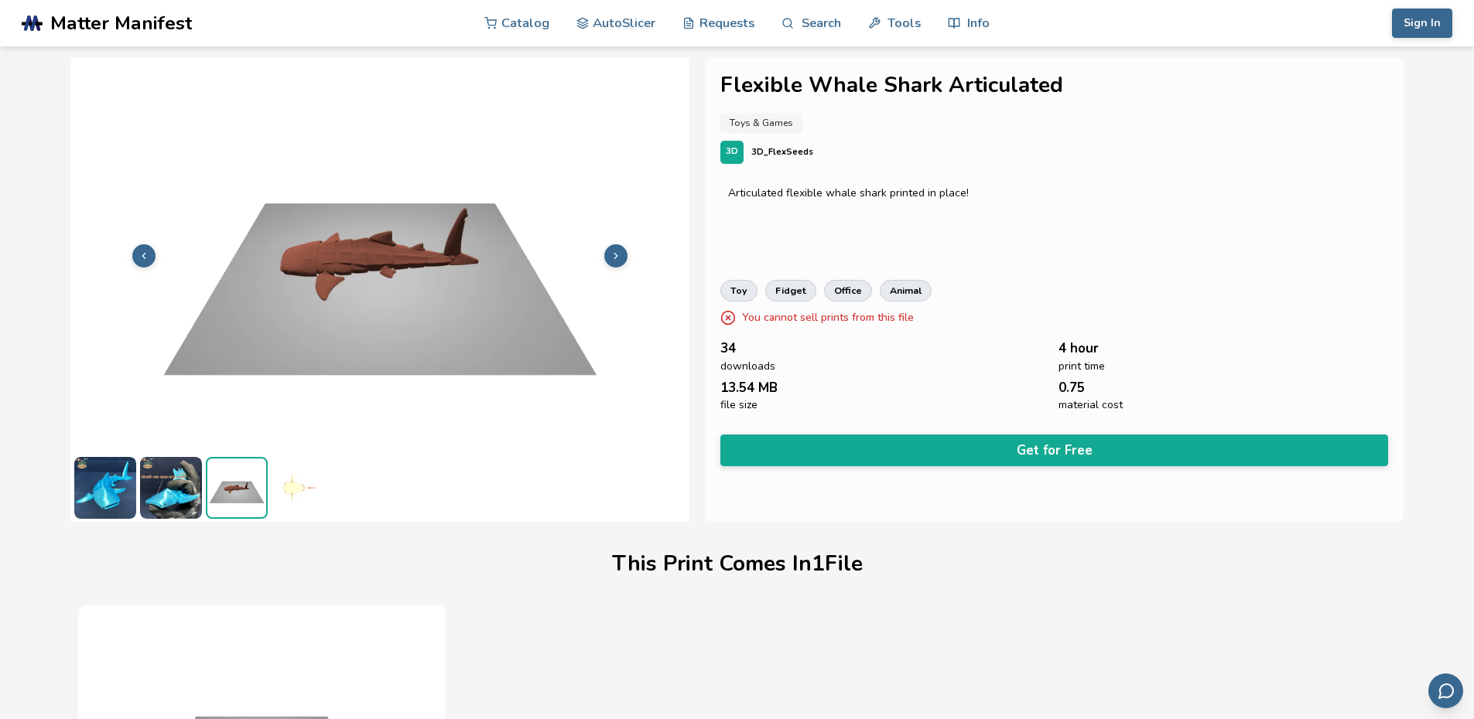
click at [296, 497] on img at bounding box center [303, 488] width 62 height 62
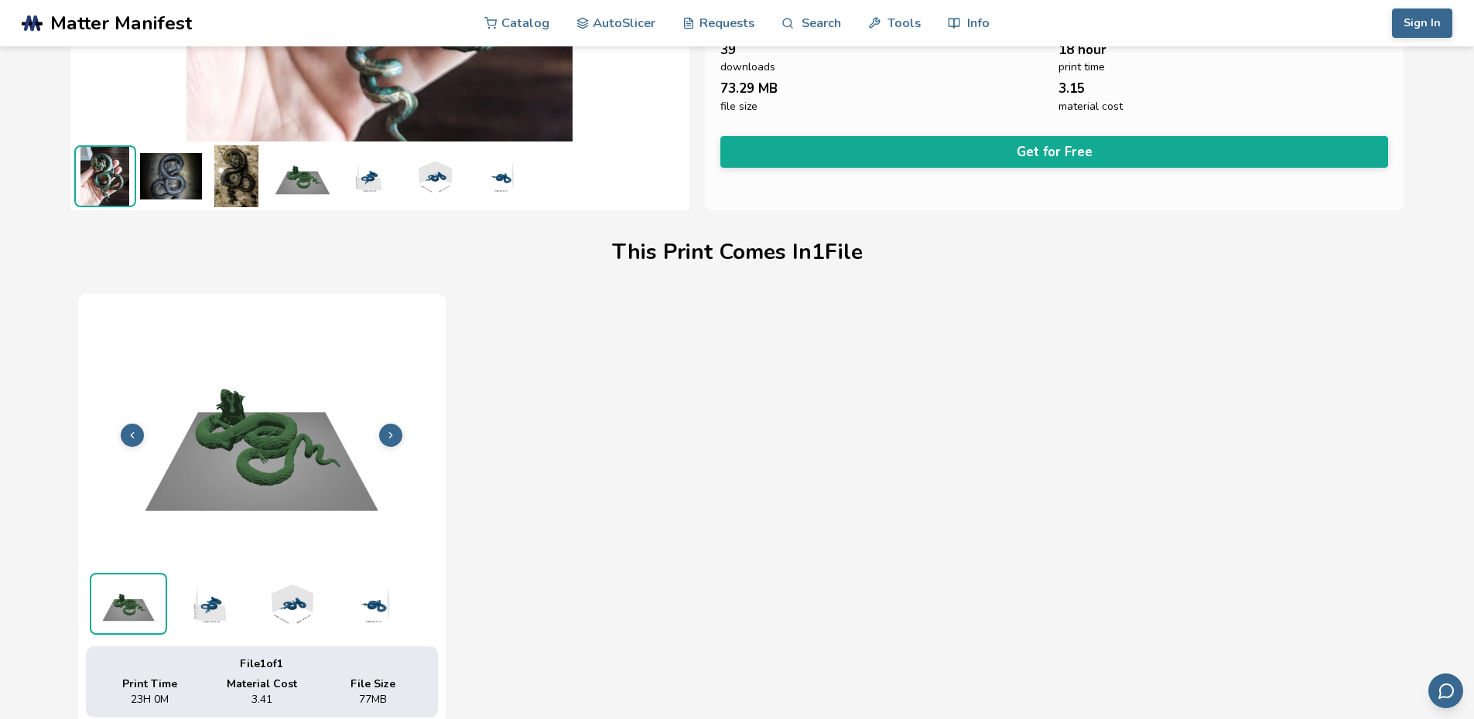
scroll to position [37, 0]
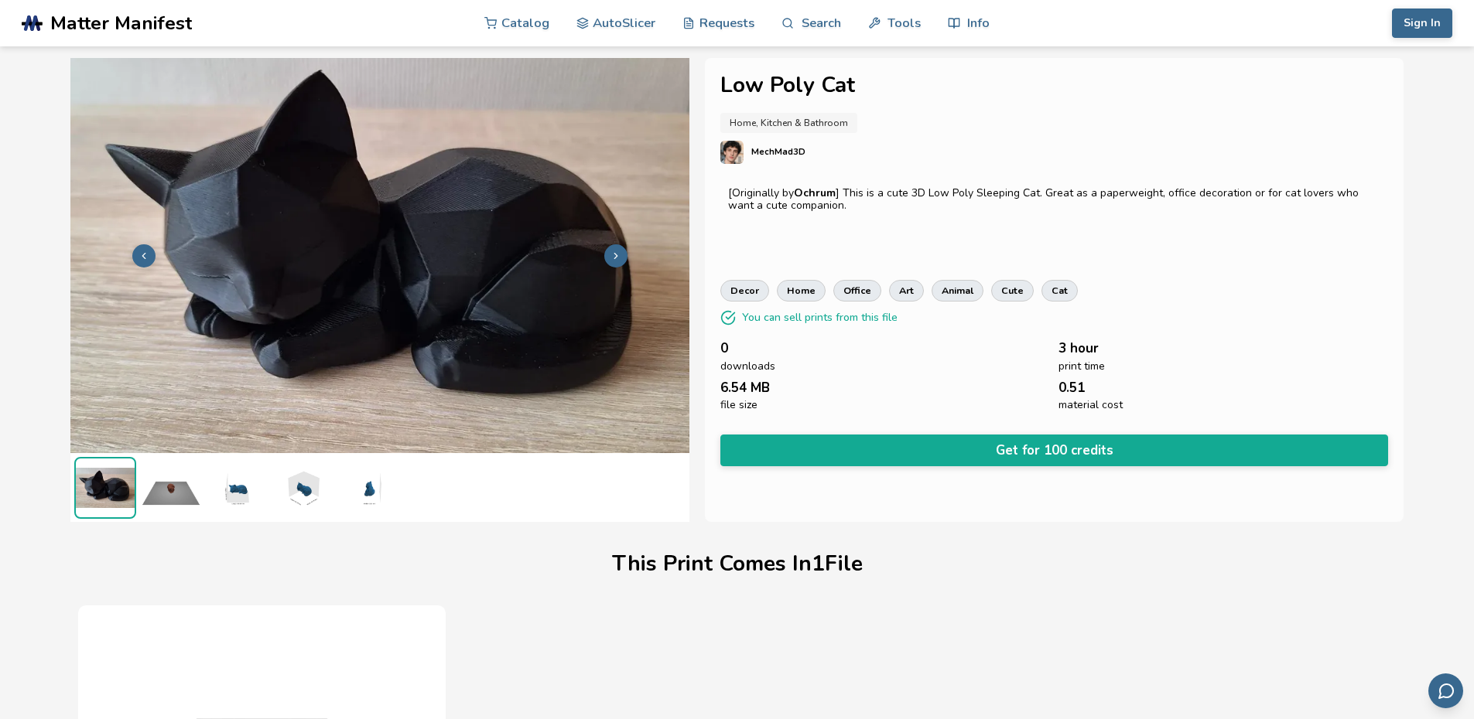
click at [608, 245] on img at bounding box center [379, 254] width 619 height 464
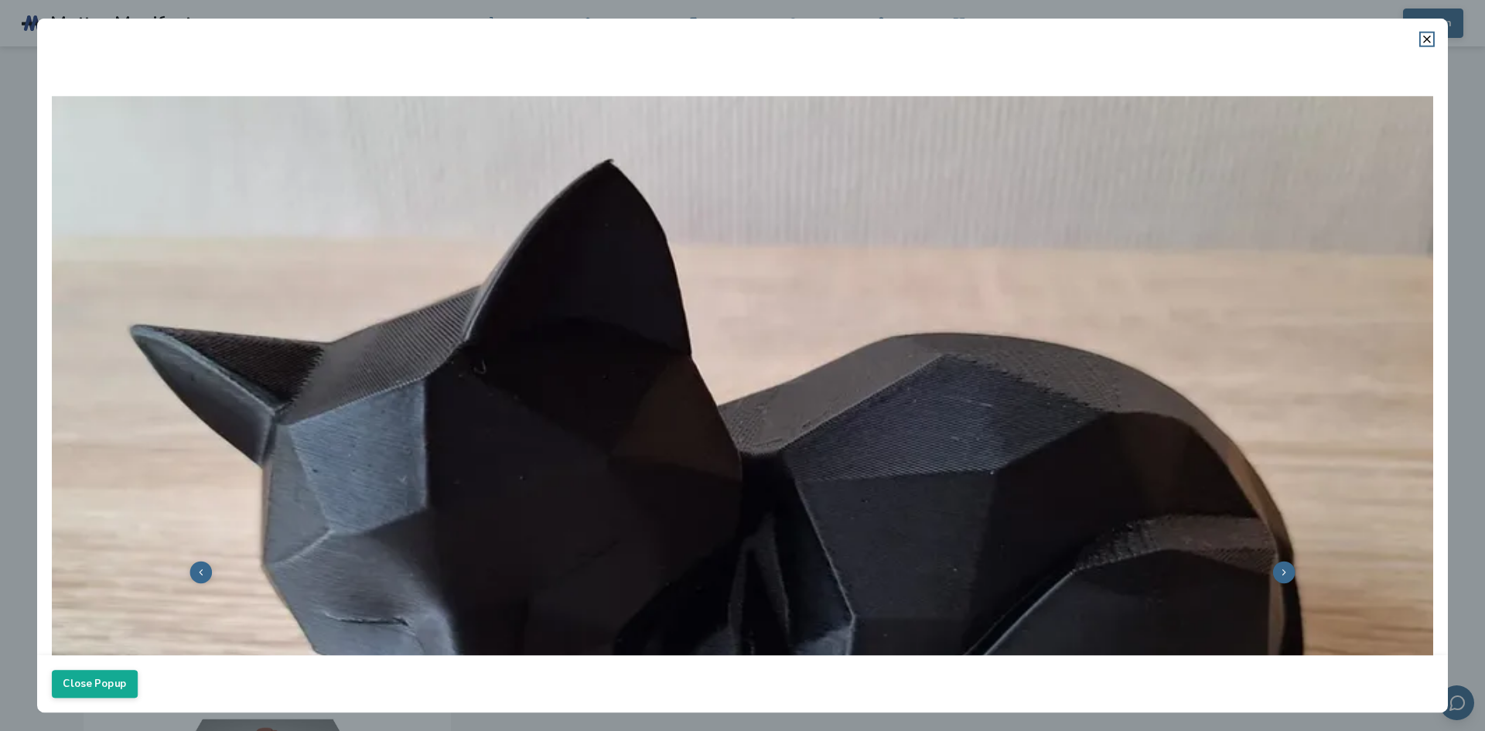
click at [37, 307] on dialog "Close Popup" at bounding box center [742, 366] width 1411 height 695
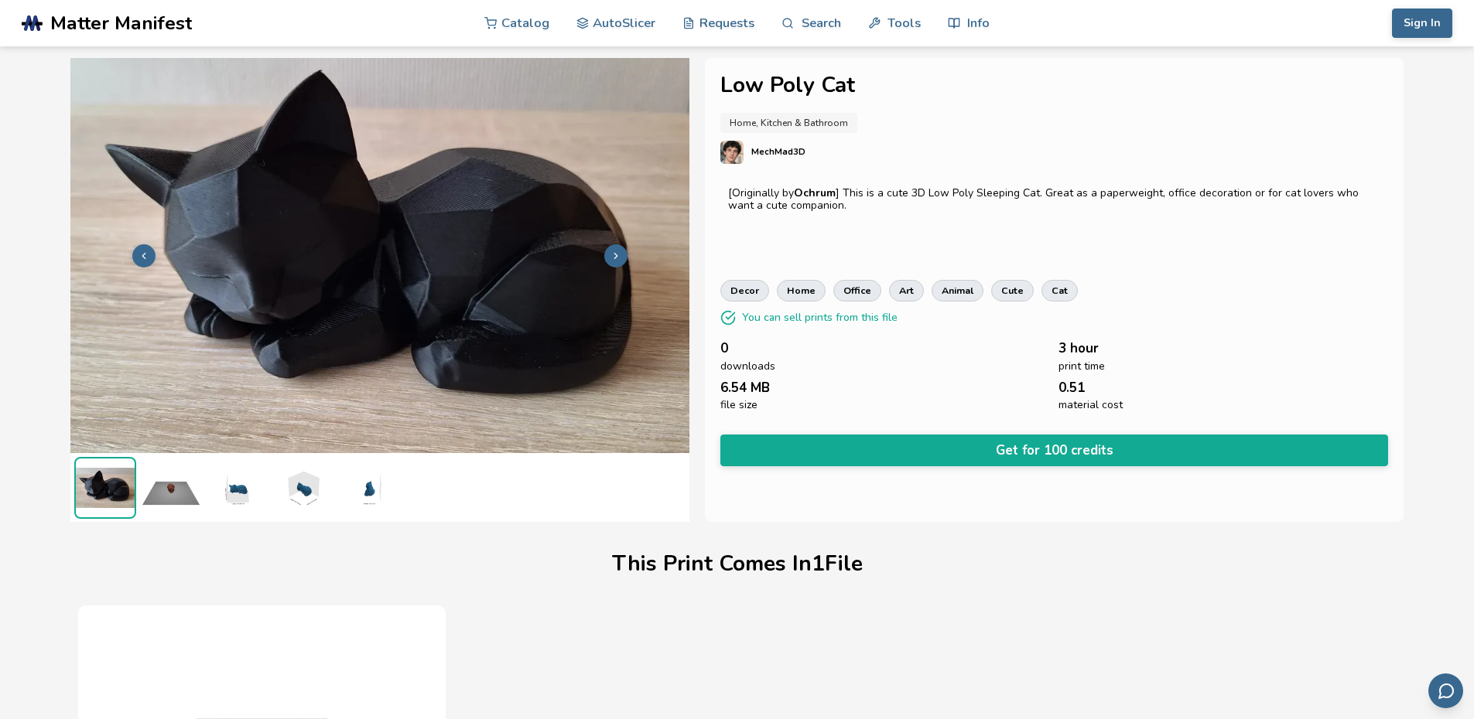
click at [170, 493] on img at bounding box center [171, 488] width 62 height 62
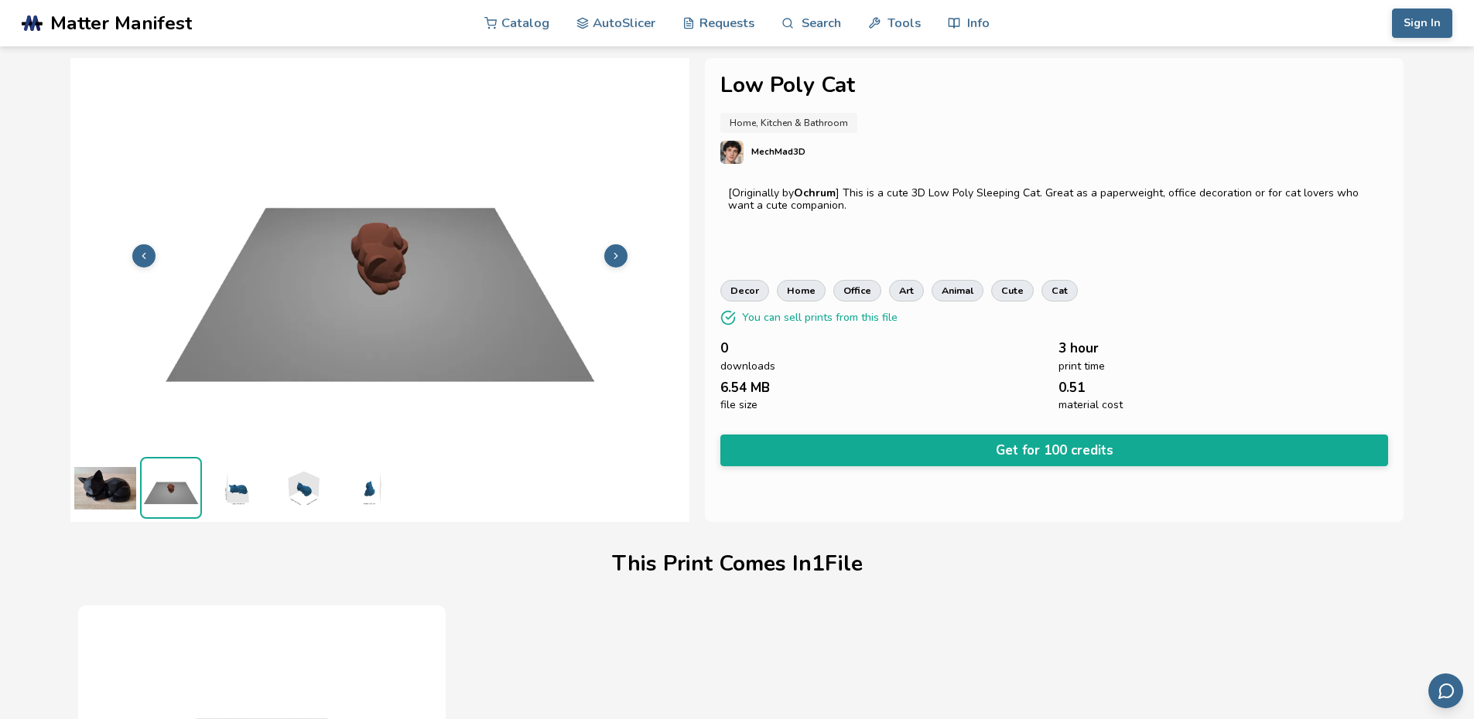
click at [239, 483] on img at bounding box center [237, 488] width 62 height 62
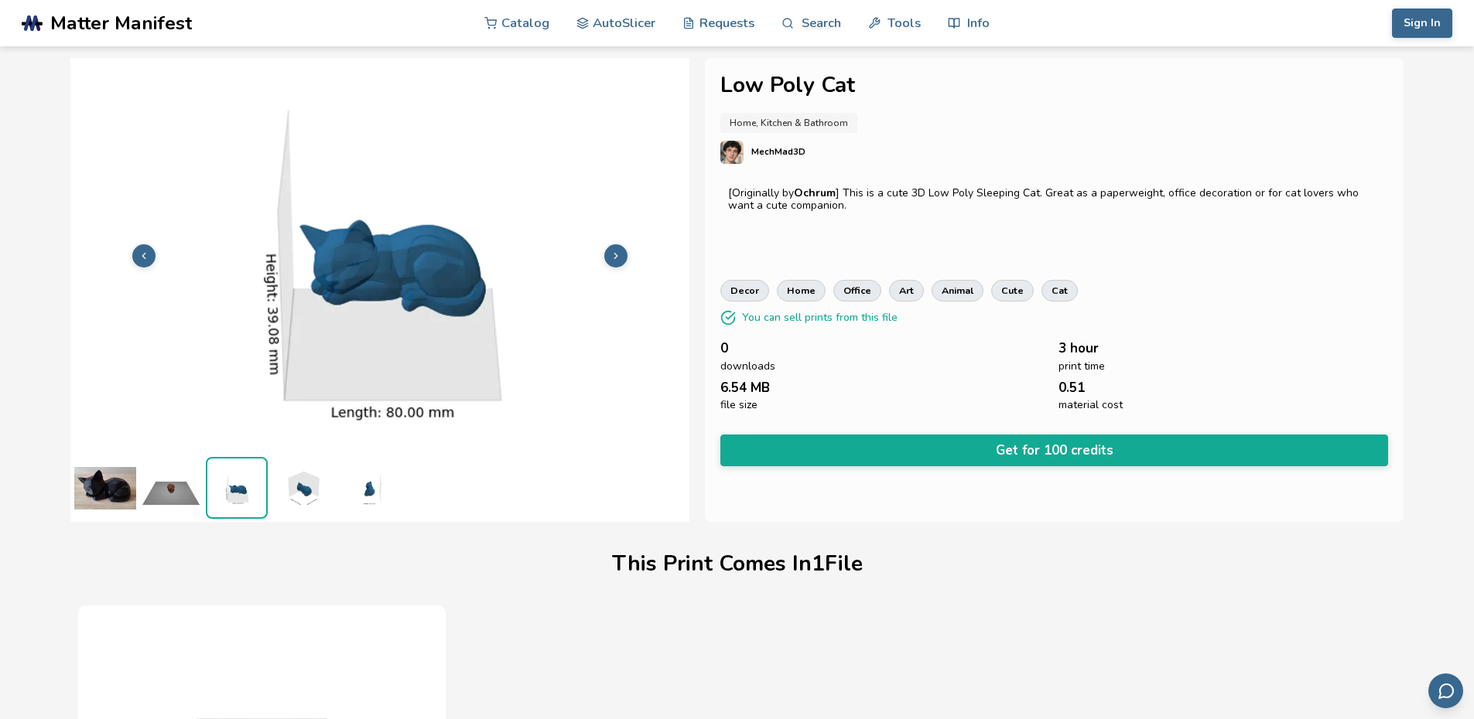
click at [301, 485] on img at bounding box center [303, 488] width 62 height 62
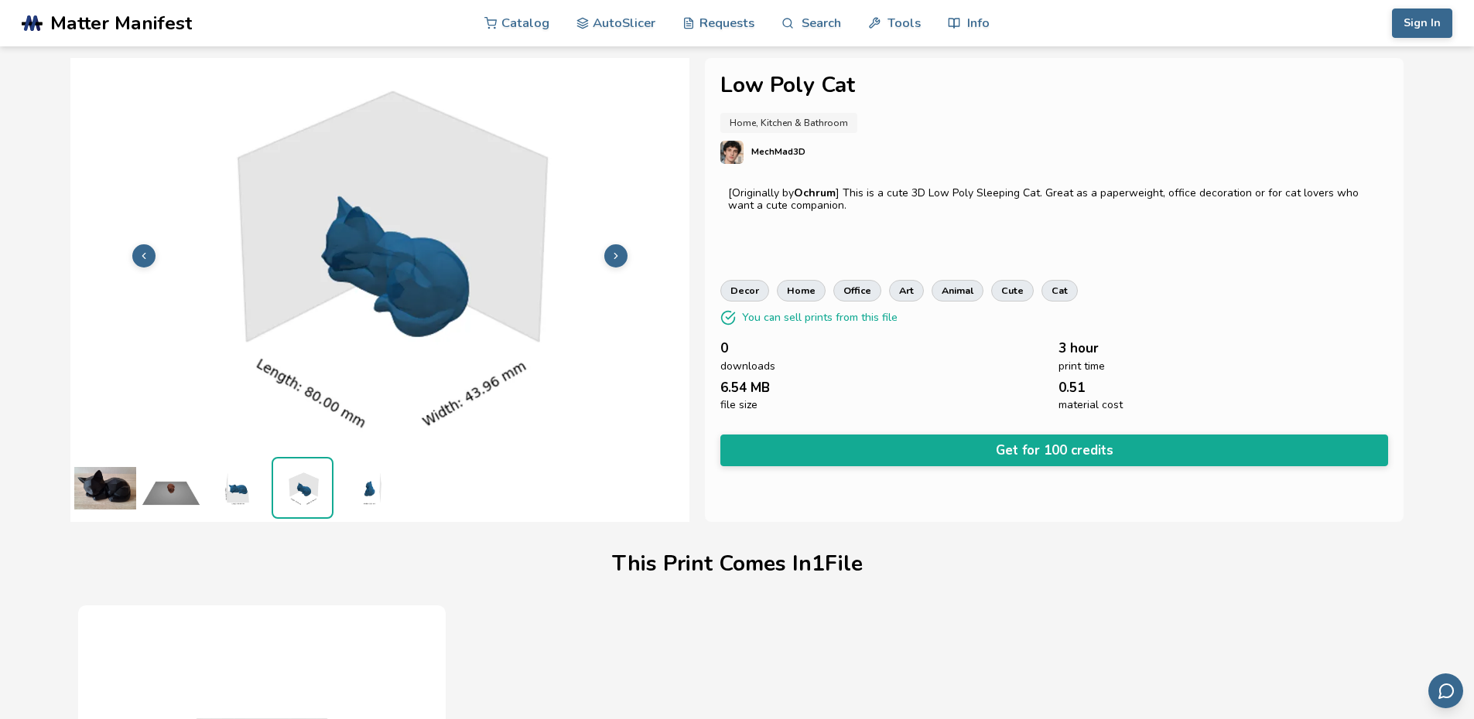
click at [356, 483] on img at bounding box center [368, 488] width 62 height 62
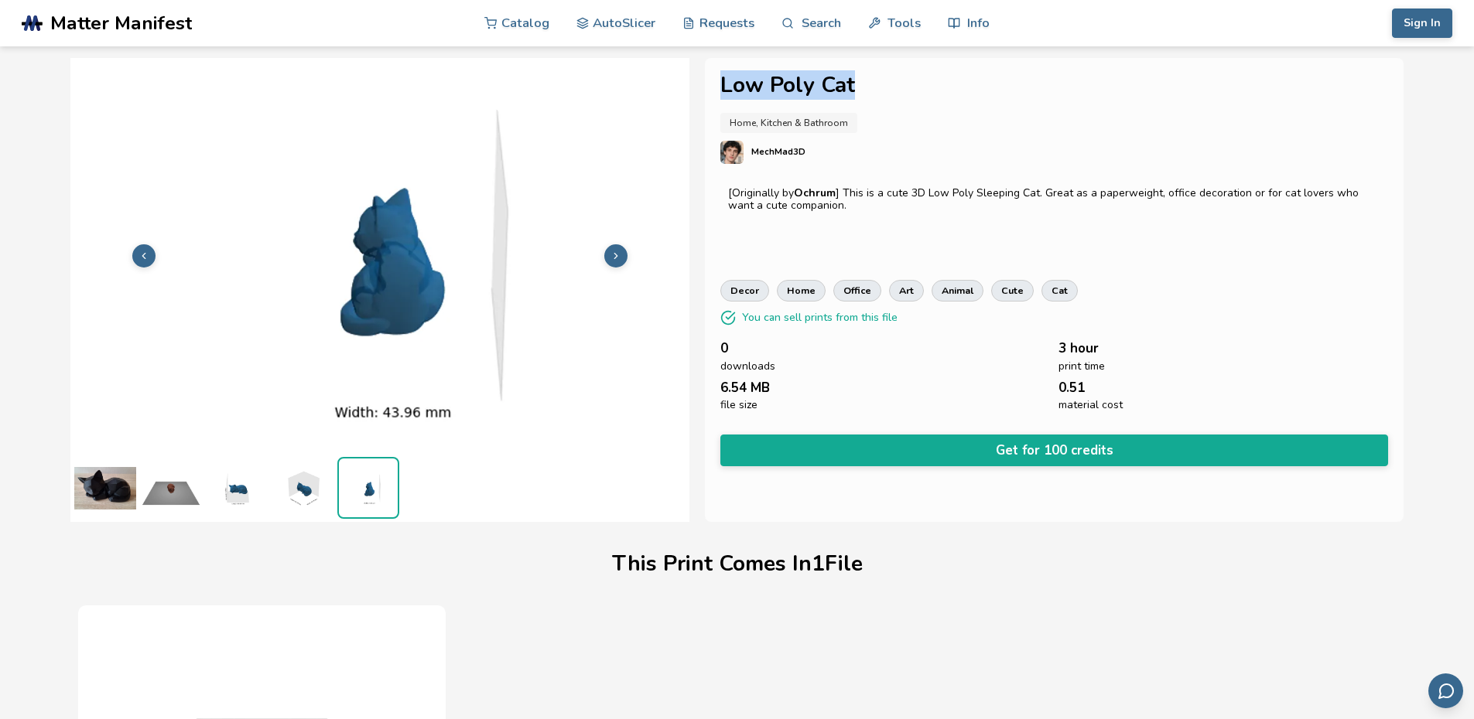
drag, startPoint x: 859, startPoint y: 78, endPoint x: 714, endPoint y: 75, distance: 144.7
click at [714, 75] on div "Low Poly Cat Home, Kitchen & Bathroom MechMad3D [Originally by Ochrum ] This is…" at bounding box center [1054, 290] width 699 height 464
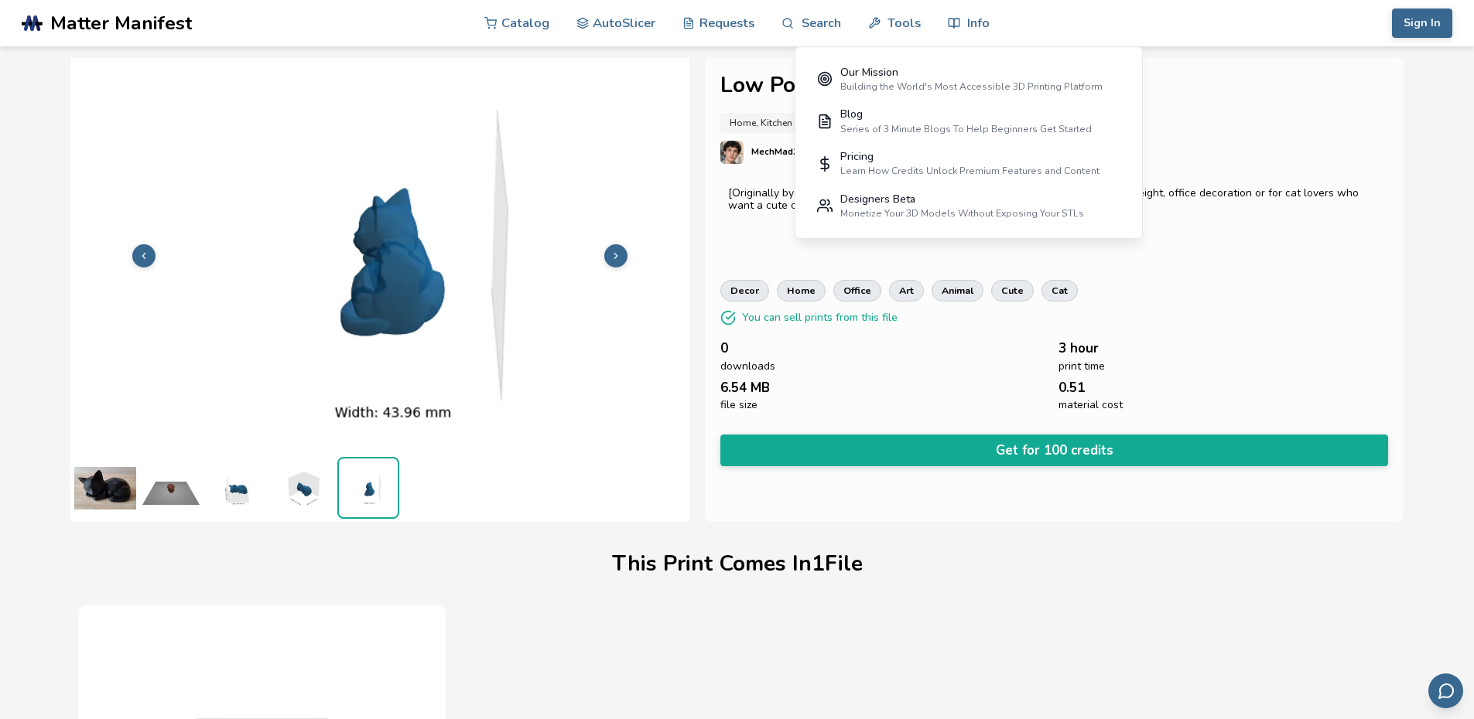
click at [1217, 292] on div "decor home office art animal cute cat" at bounding box center [1054, 291] width 668 height 22
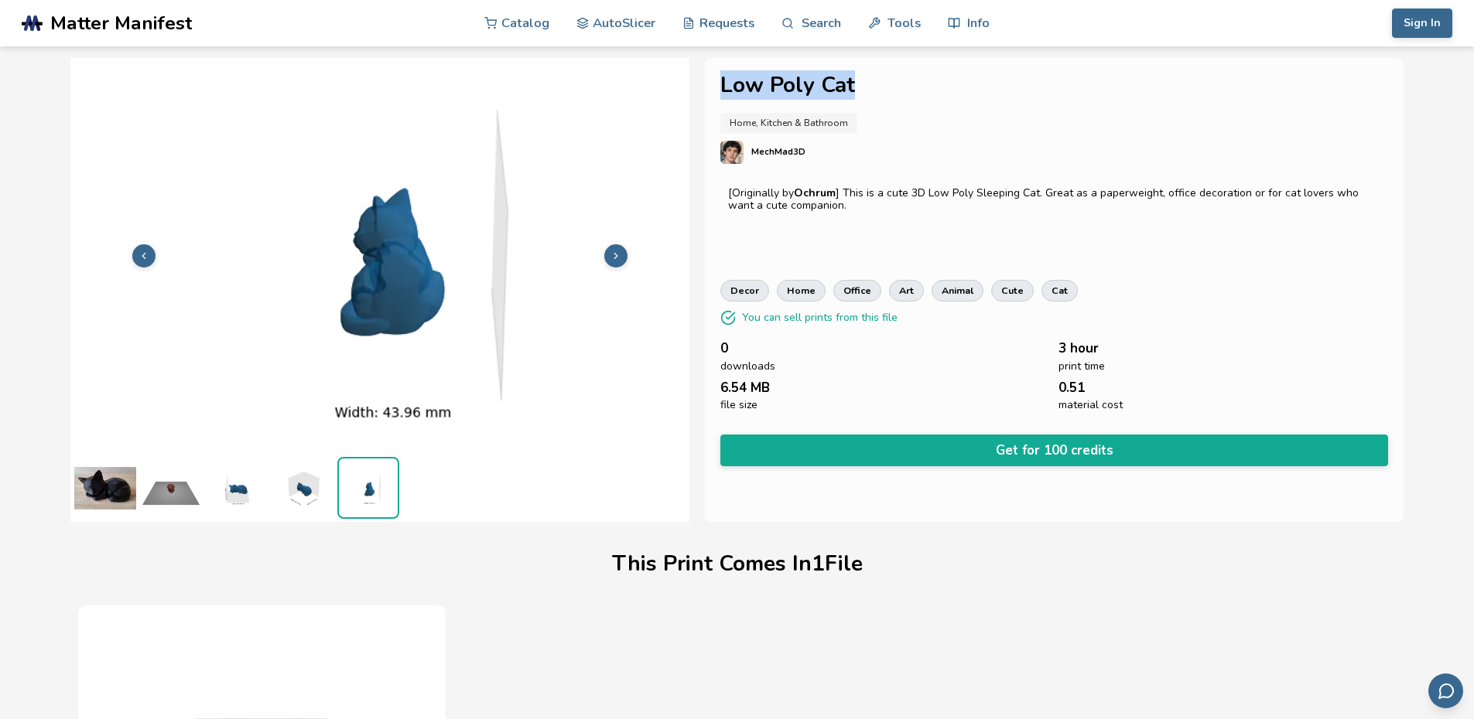
drag, startPoint x: 870, startPoint y: 69, endPoint x: 711, endPoint y: 77, distance: 158.8
click at [711, 77] on div "Low Poly Cat Home, Kitchen & Bathroom MechMad3D [Originally by Ochrum ] This is…" at bounding box center [1054, 290] width 699 height 464
copy h1 "Low Poly Cat"
